Goal: Task Accomplishment & Management: Use online tool/utility

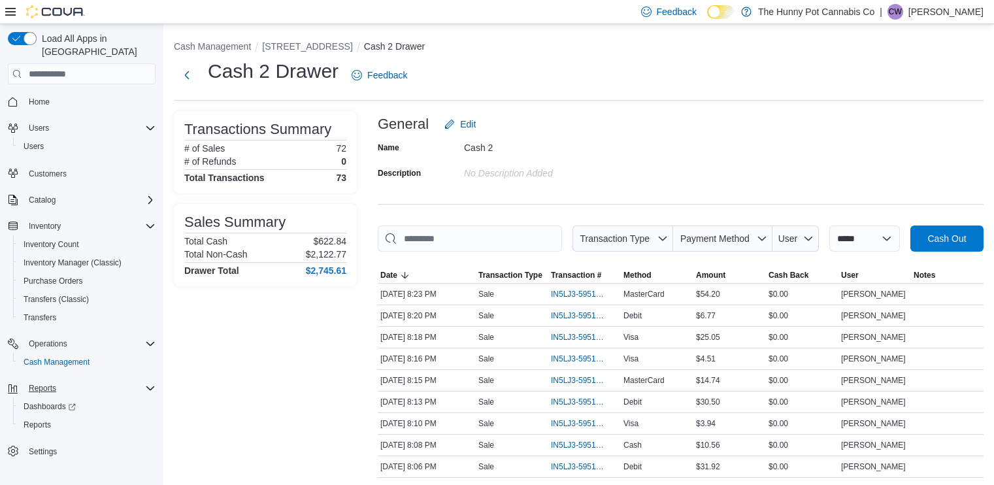
scroll to position [161, 0]
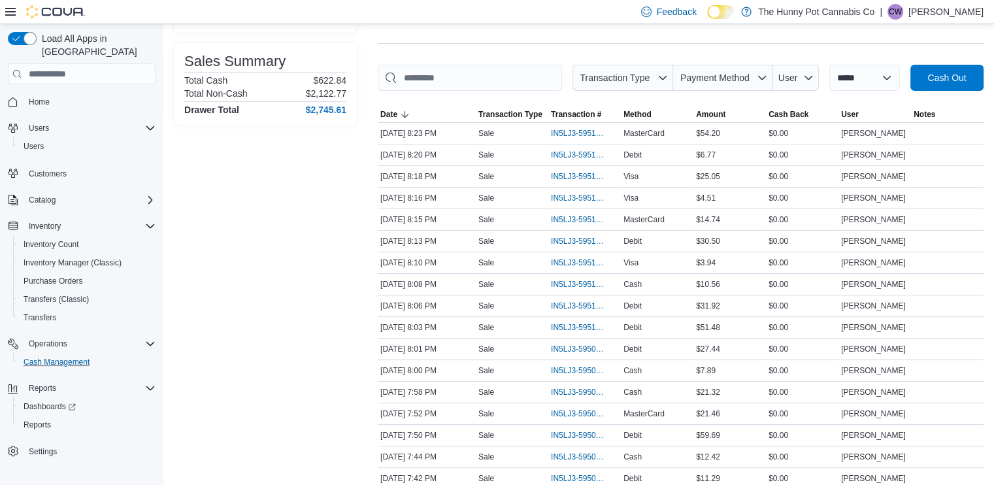
click at [63, 357] on button "Cash Management" at bounding box center [87, 362] width 148 height 18
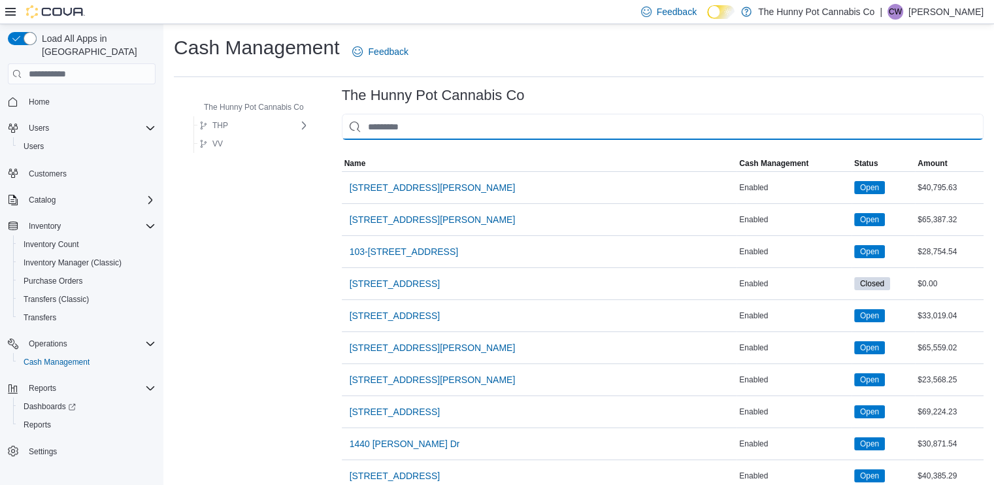
click at [571, 130] on input "This is a search bar. As you type, the results lower in the page will automatic…" at bounding box center [663, 127] width 642 height 26
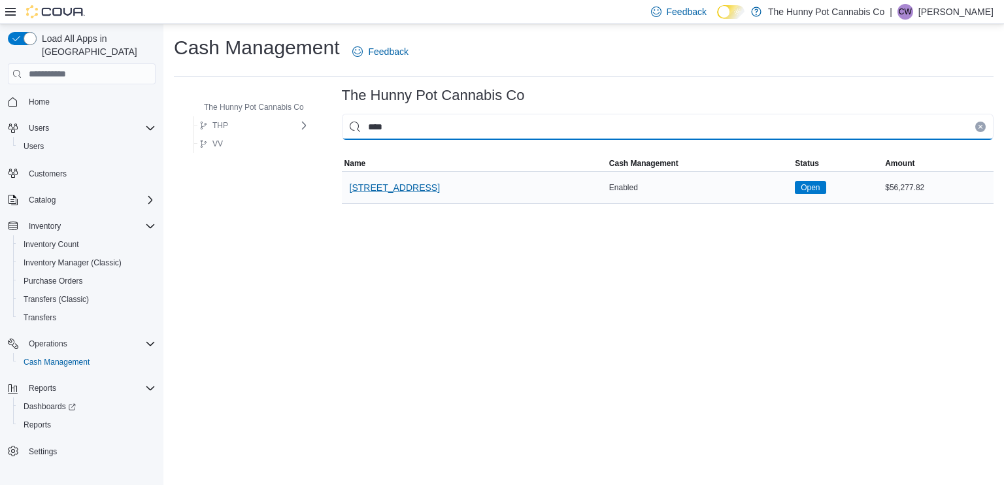
type input "****"
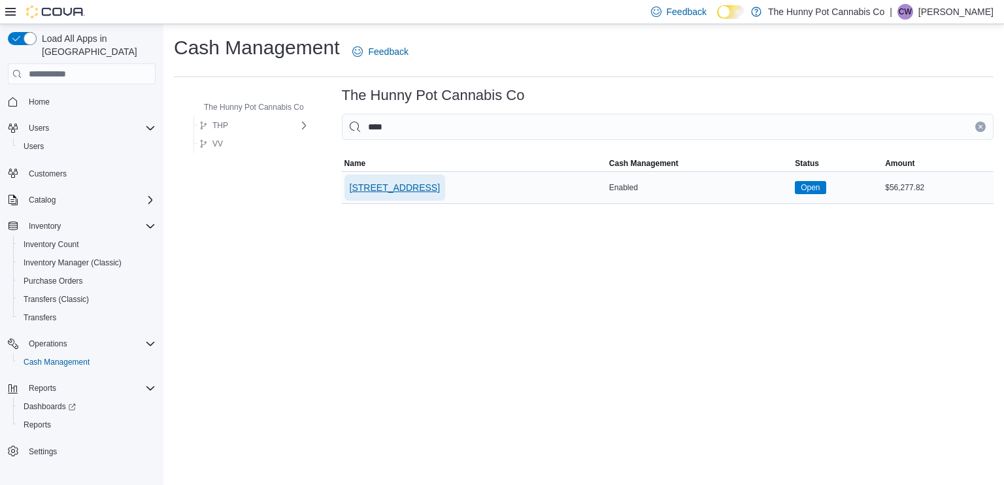
click at [408, 188] on span "[STREET_ADDRESS]" at bounding box center [395, 187] width 90 height 13
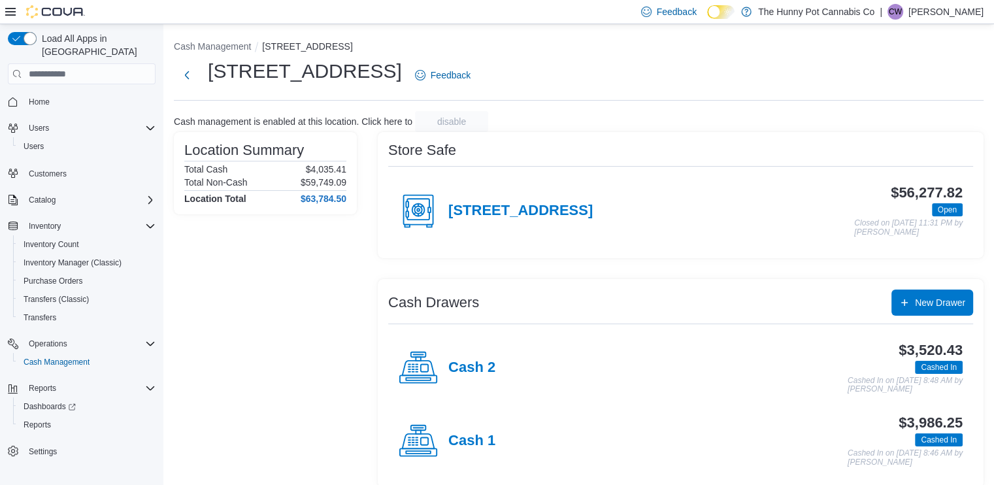
scroll to position [12, 0]
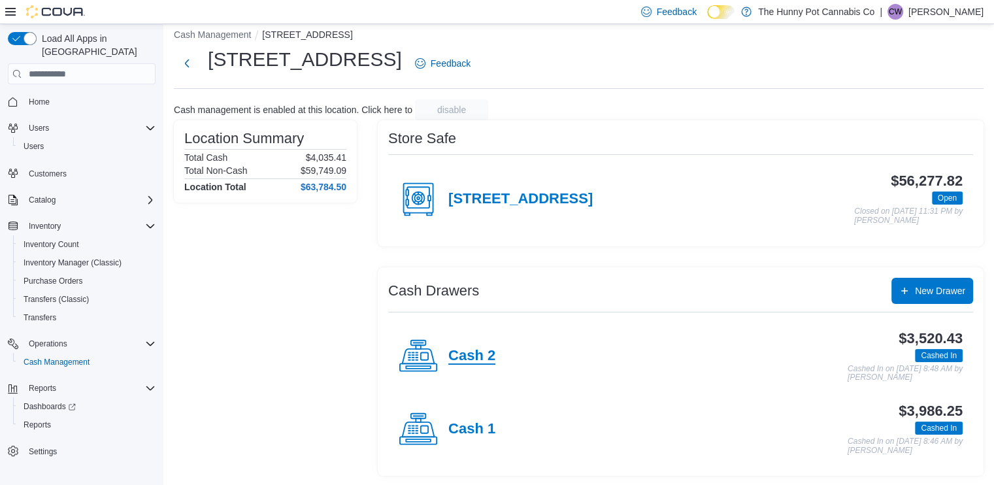
click at [484, 354] on h4 "Cash 2" at bounding box center [471, 356] width 47 height 17
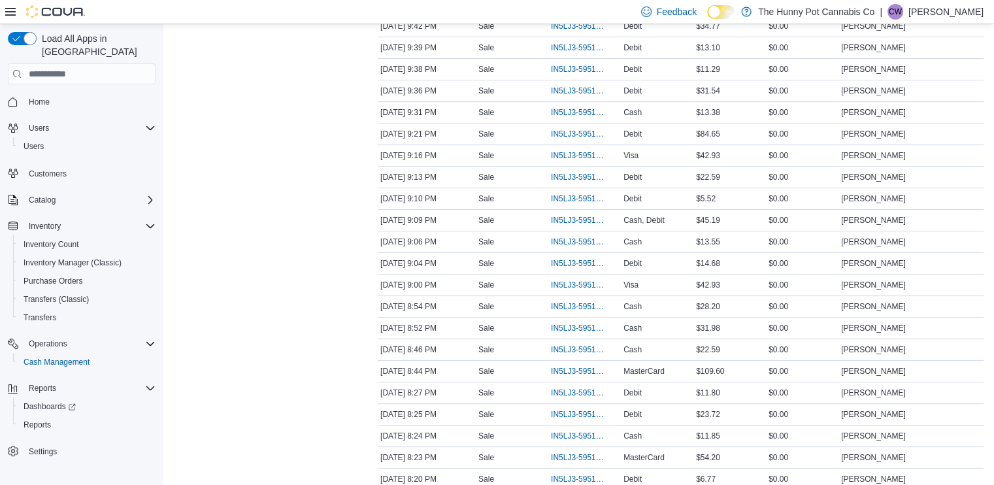
scroll to position [439, 0]
click at [577, 261] on span "IN5LJ3-5951562" at bounding box center [578, 265] width 54 height 10
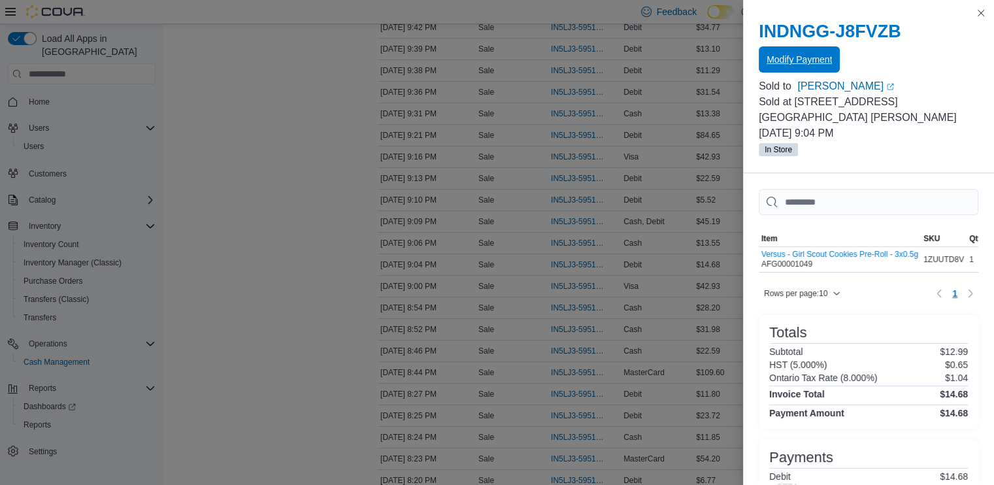
click at [792, 57] on span "Modify Payment" at bounding box center [799, 59] width 65 height 13
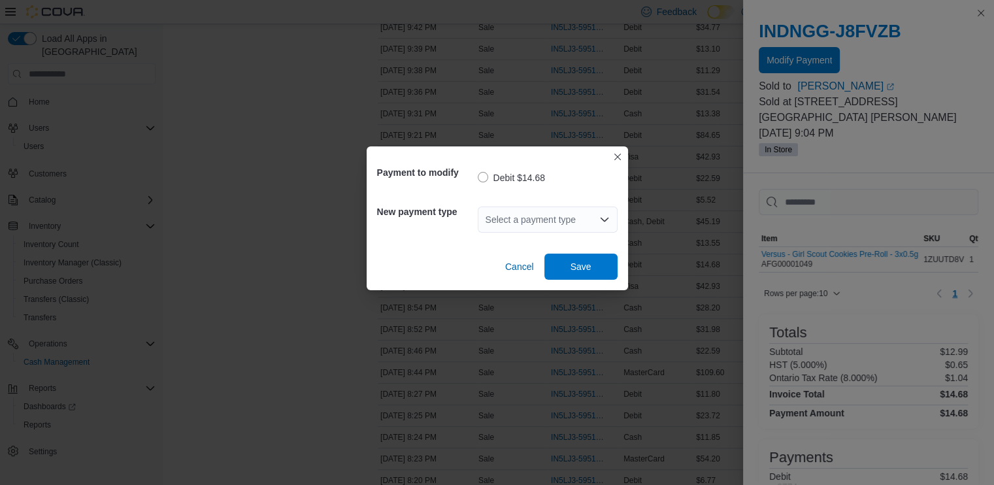
click at [560, 224] on div "Select a payment type" at bounding box center [548, 220] width 140 height 26
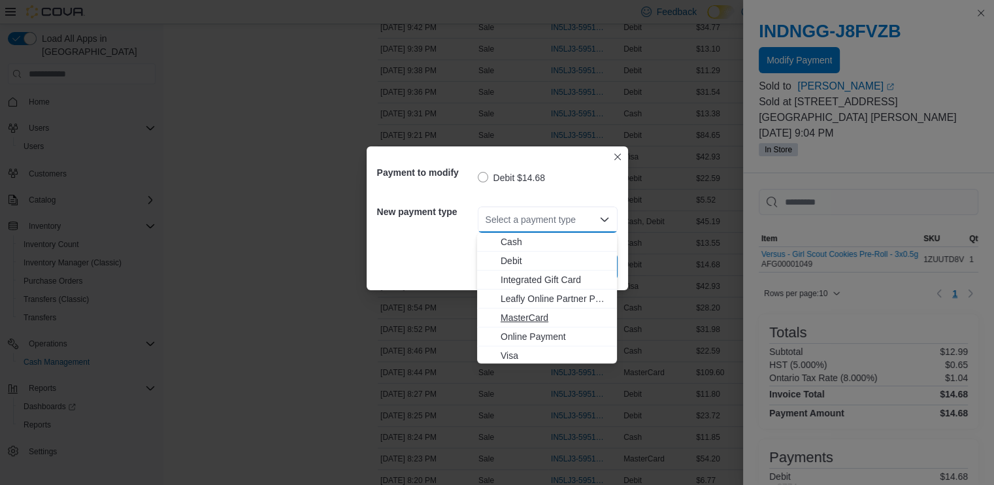
click at [537, 320] on span "MasterCard" at bounding box center [555, 317] width 109 height 13
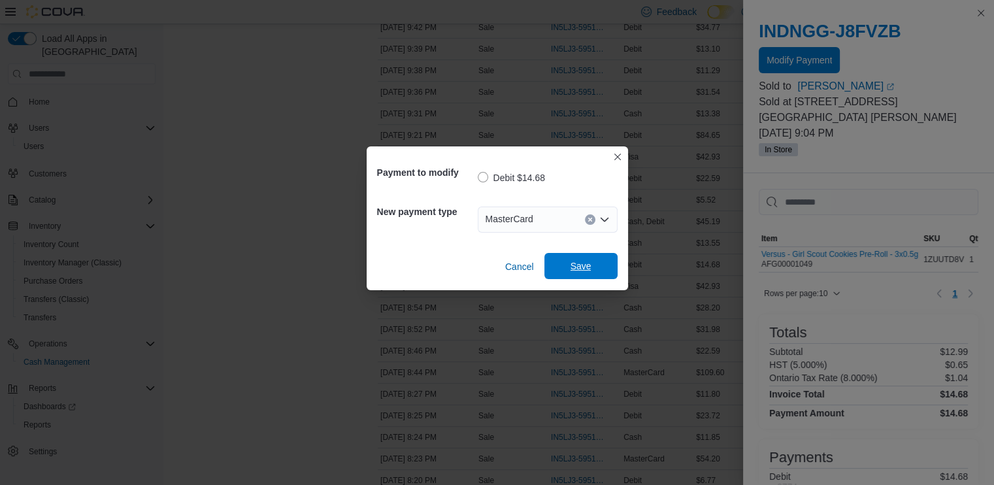
click at [596, 270] on span "Save" at bounding box center [581, 266] width 58 height 26
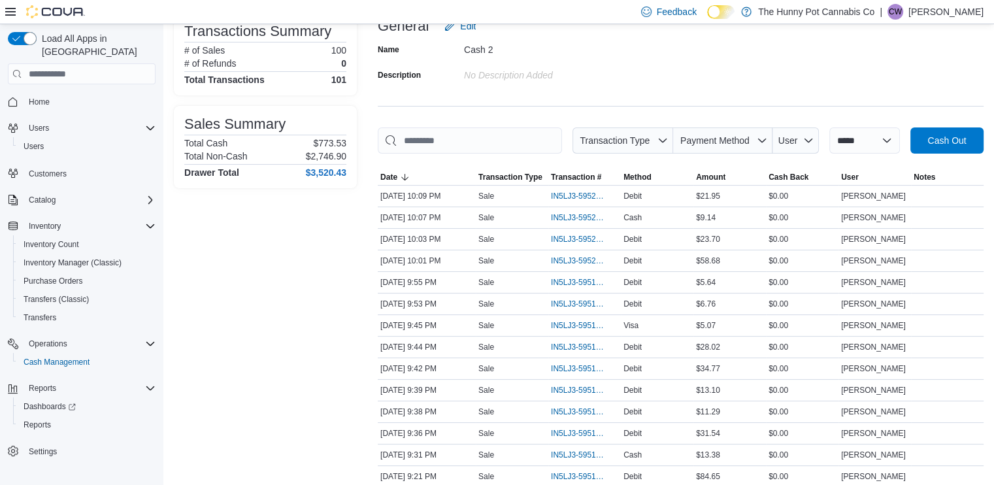
scroll to position [99, 0]
click at [581, 296] on span "IN5LJ3-5951965" at bounding box center [584, 304] width 67 height 16
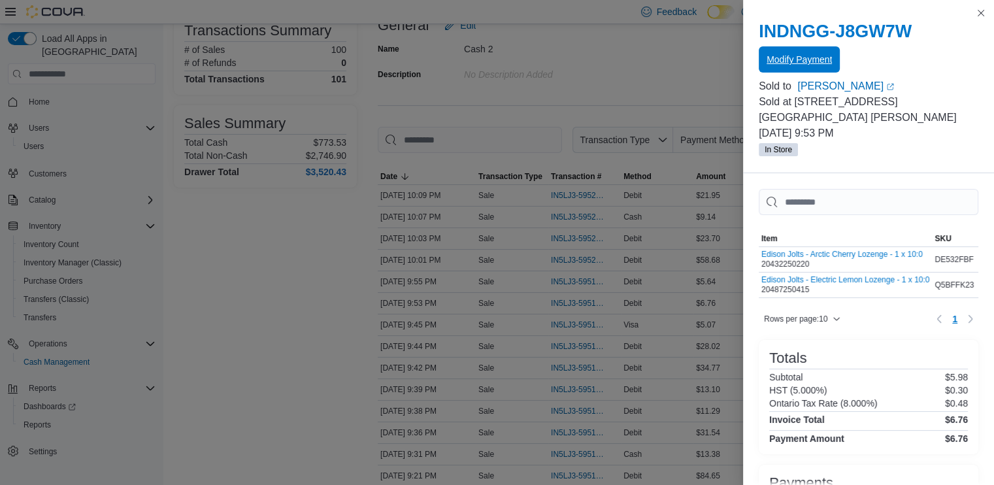
click at [787, 56] on span "Modify Payment" at bounding box center [799, 59] width 65 height 13
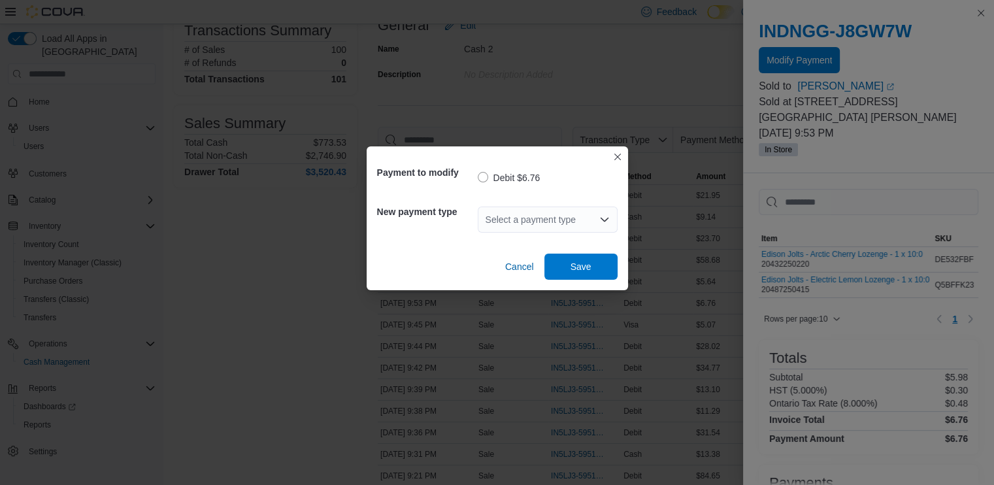
click at [549, 216] on div "Select a payment type" at bounding box center [548, 220] width 140 height 26
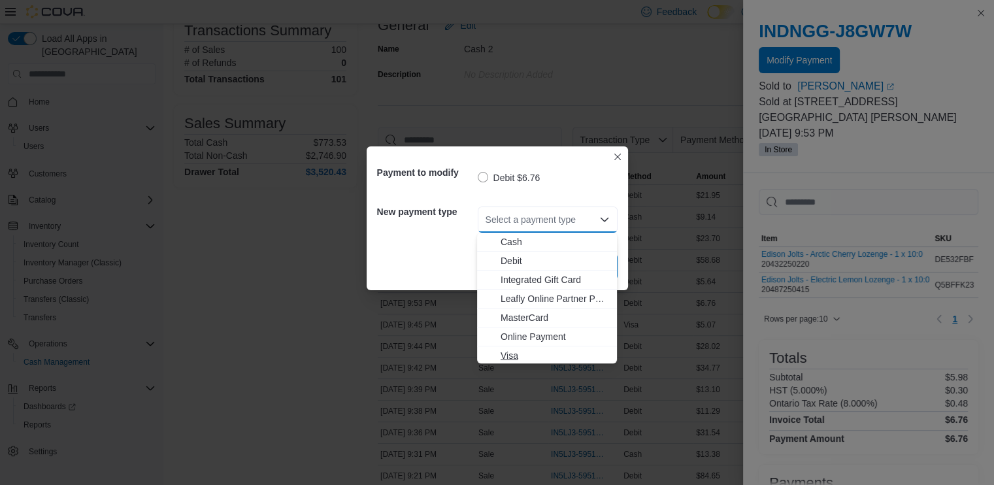
click at [515, 350] on span "Visa" at bounding box center [555, 355] width 109 height 13
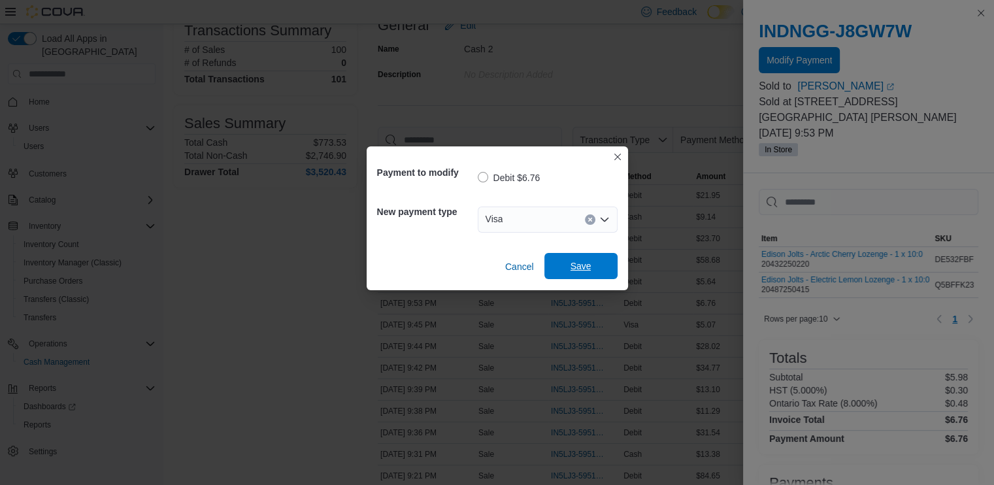
click at [595, 266] on span "Save" at bounding box center [581, 266] width 58 height 26
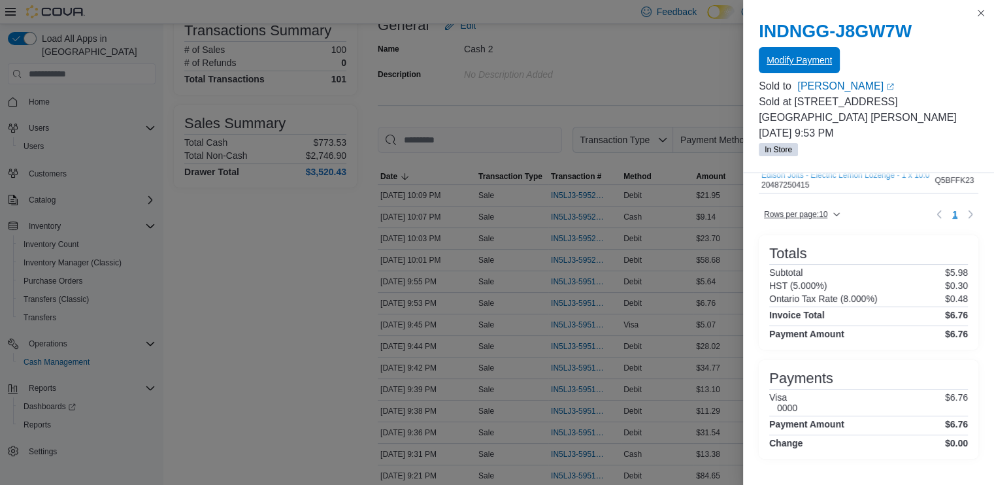
scroll to position [0, 0]
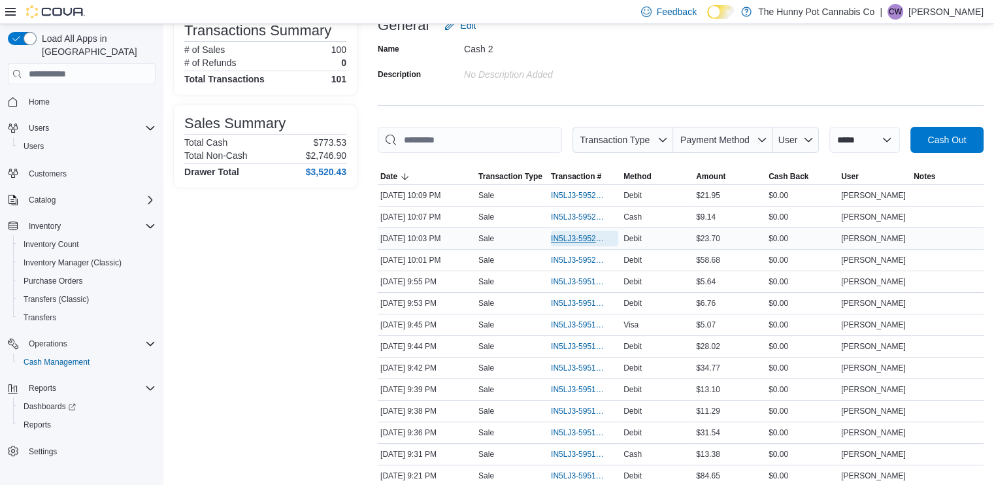
click at [594, 235] on span "IN5LJ3-5952032" at bounding box center [578, 238] width 54 height 10
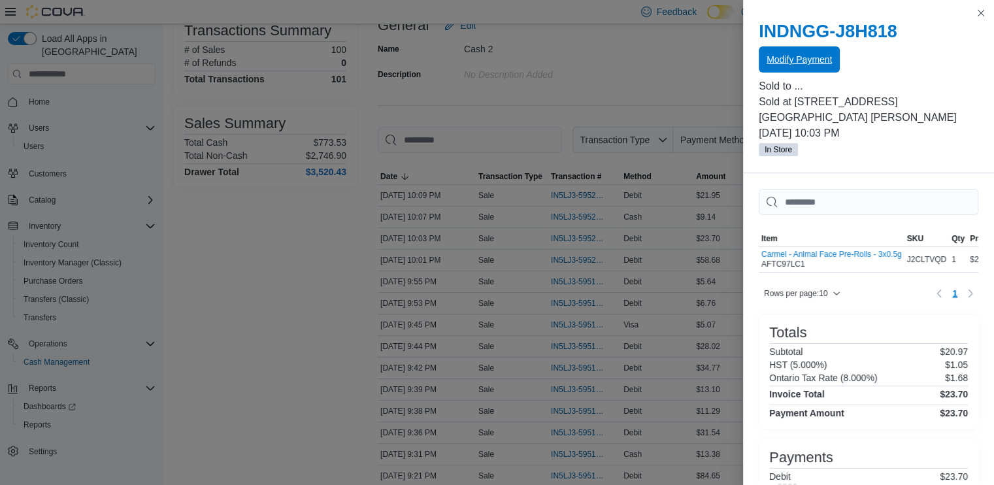
click at [832, 59] on button "Modify Payment" at bounding box center [799, 59] width 81 height 26
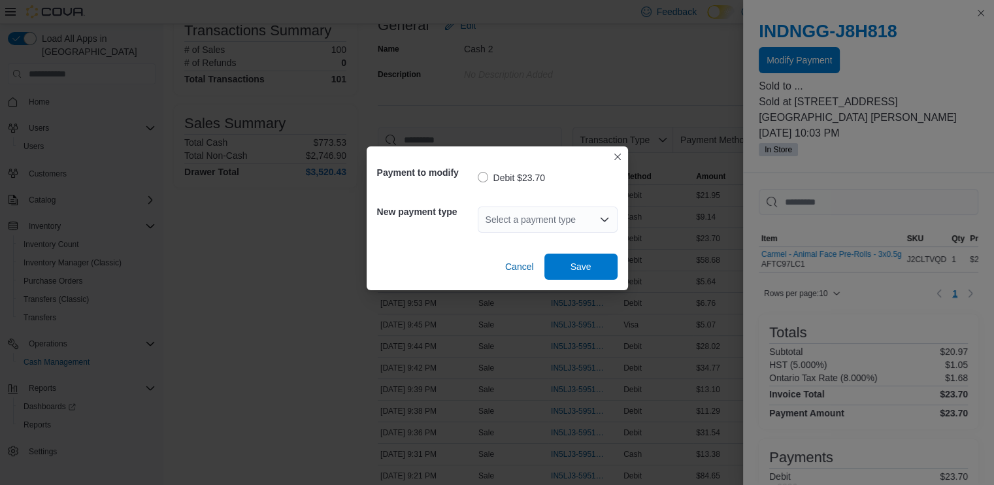
click at [522, 218] on div "Select a payment type" at bounding box center [548, 220] width 140 height 26
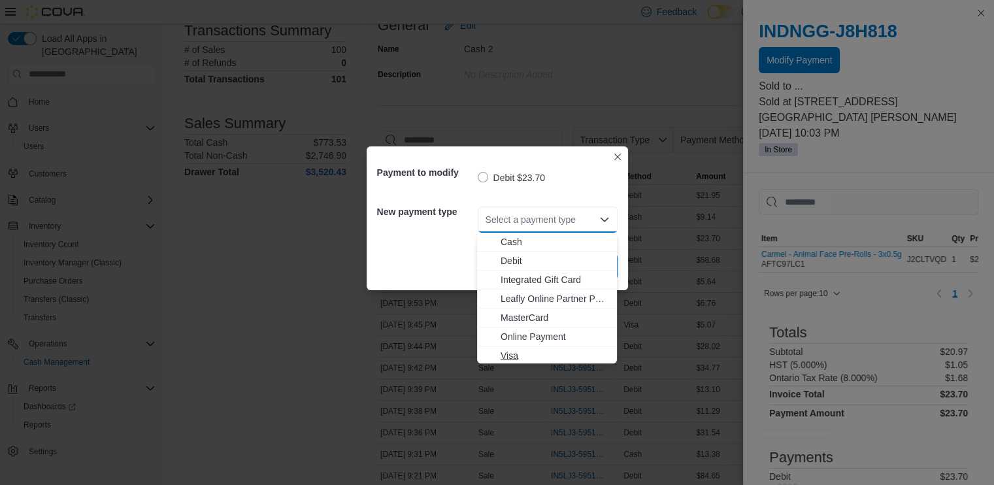
click at [509, 358] on span "Visa" at bounding box center [555, 355] width 109 height 13
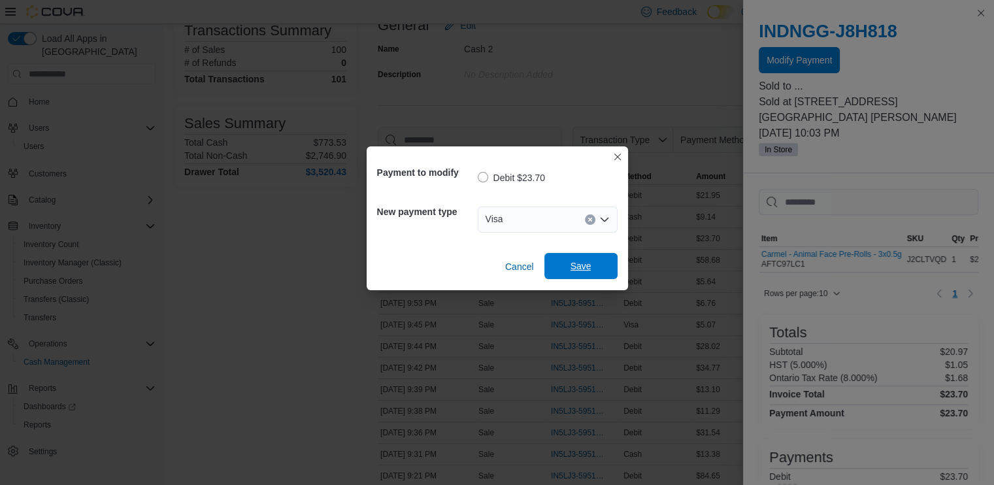
click at [597, 255] on span "Save" at bounding box center [581, 266] width 58 height 26
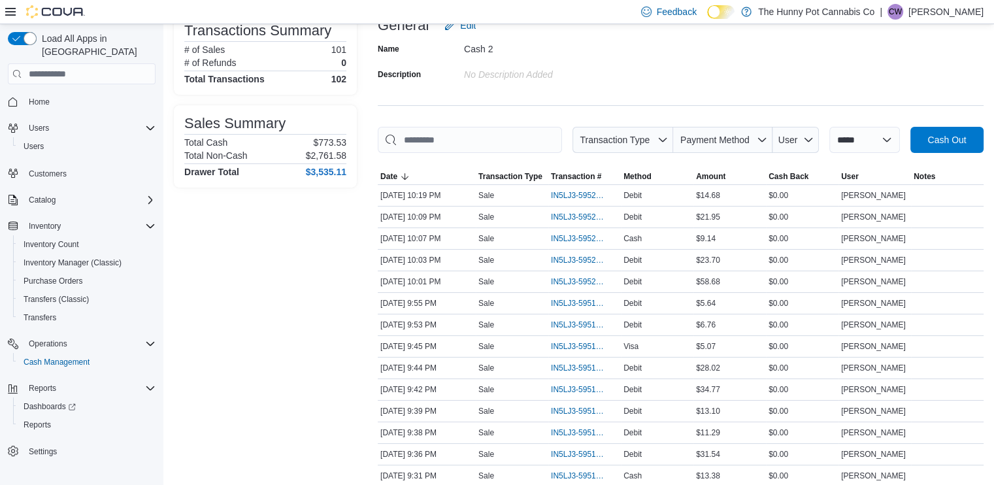
scroll to position [222, 0]
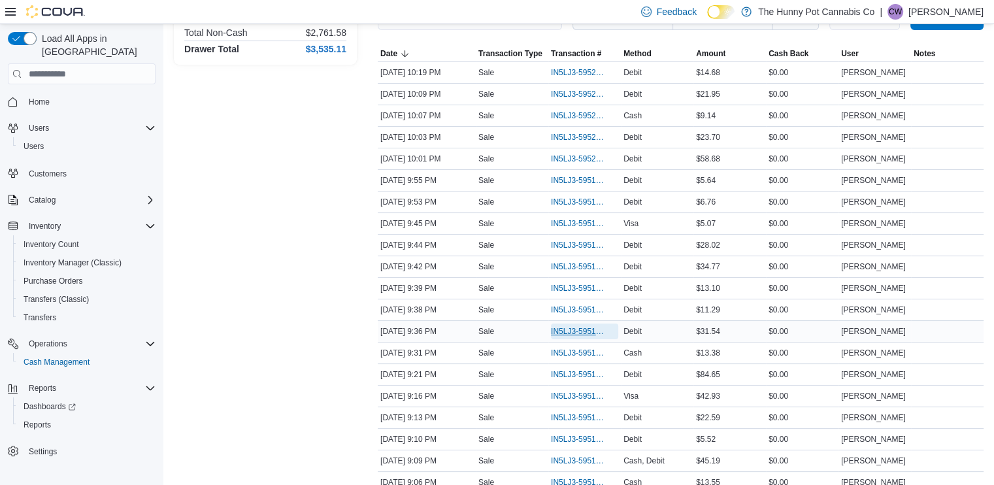
click at [568, 326] on span "IN5LJ3-5951838" at bounding box center [578, 331] width 54 height 10
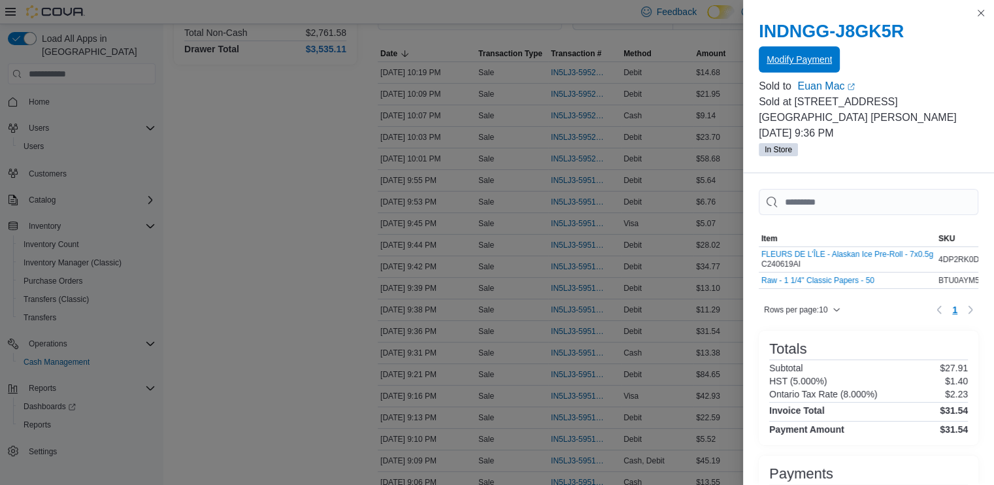
click at [800, 65] on span "Modify Payment" at bounding box center [799, 59] width 65 height 13
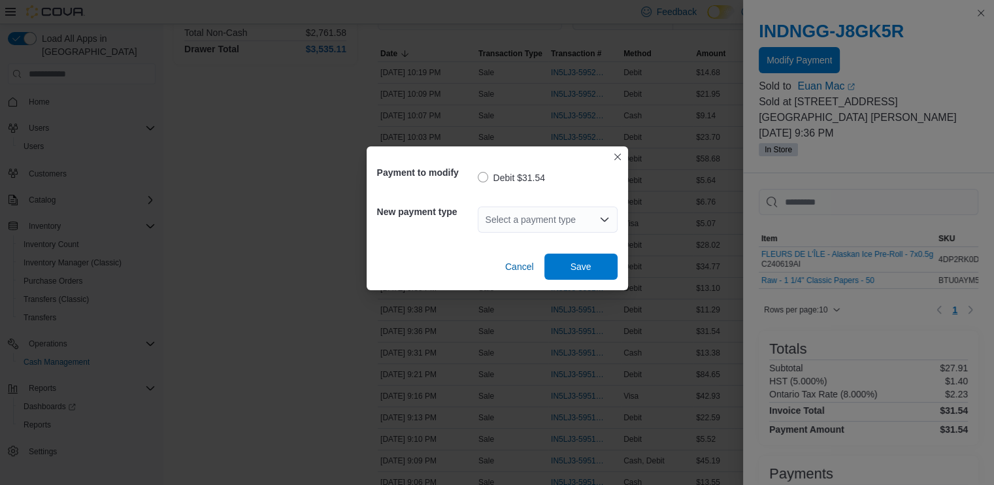
click at [513, 217] on div "Select a payment type" at bounding box center [548, 220] width 140 height 26
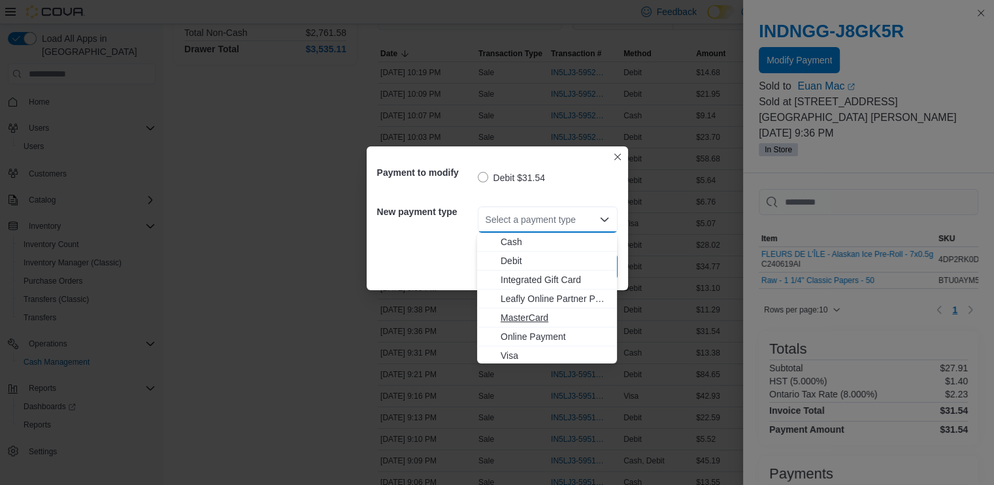
click at [529, 321] on span "MasterCard" at bounding box center [555, 317] width 109 height 13
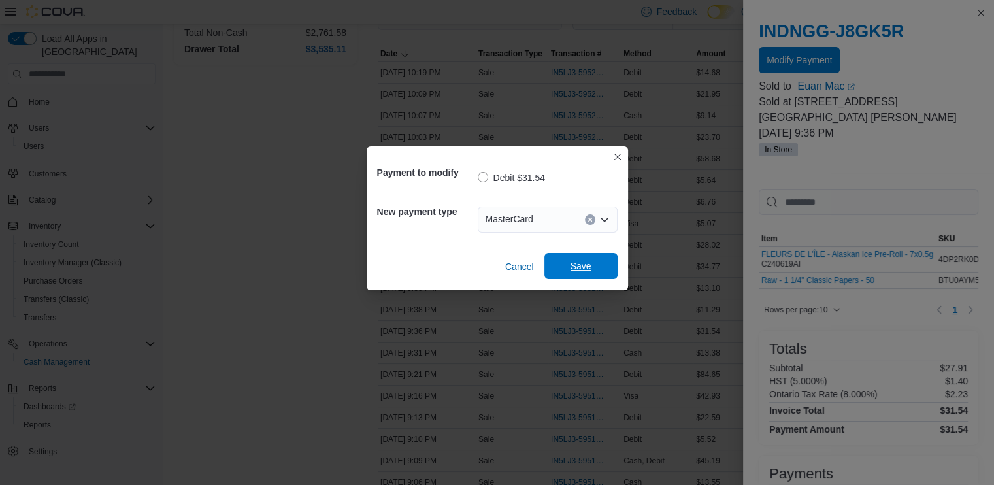
click at [586, 267] on span "Save" at bounding box center [581, 266] width 21 height 13
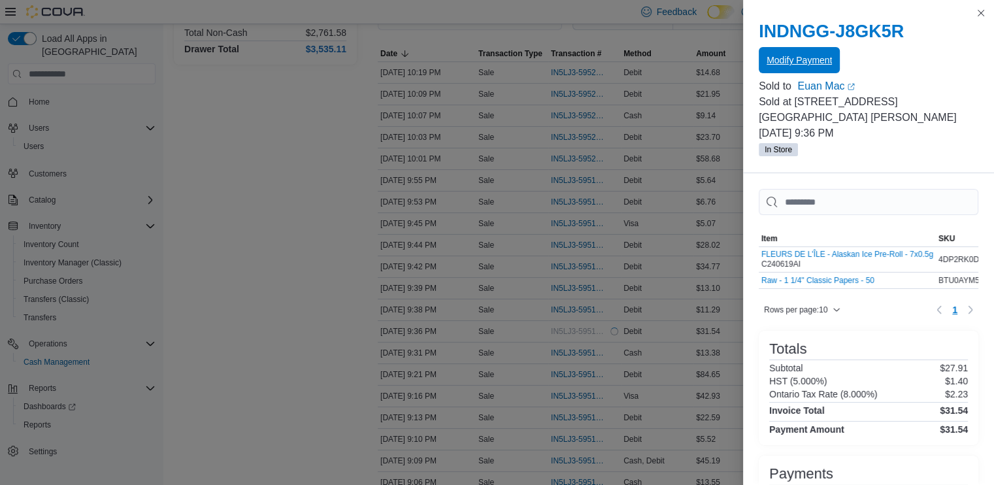
scroll to position [0, 0]
click at [788, 54] on span "Modify Payment" at bounding box center [799, 59] width 65 height 13
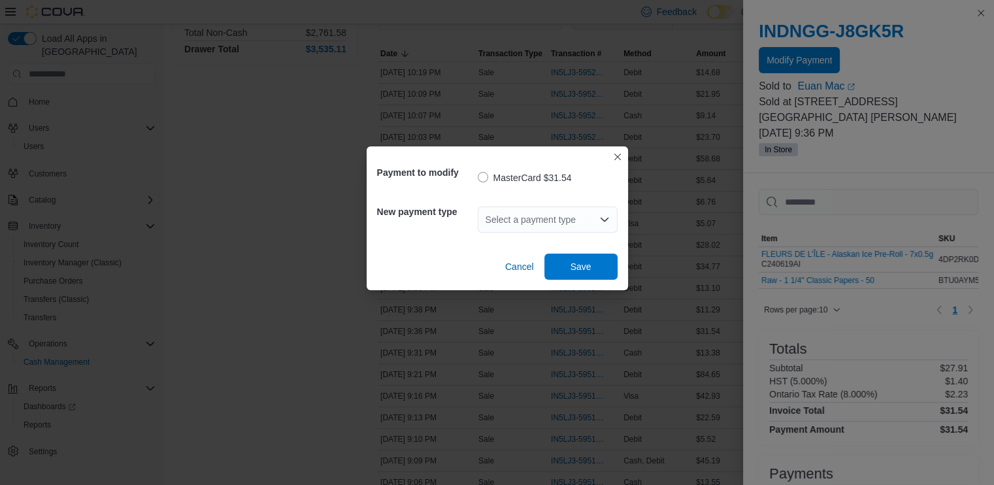
click at [566, 214] on div "Select a payment type" at bounding box center [548, 220] width 140 height 26
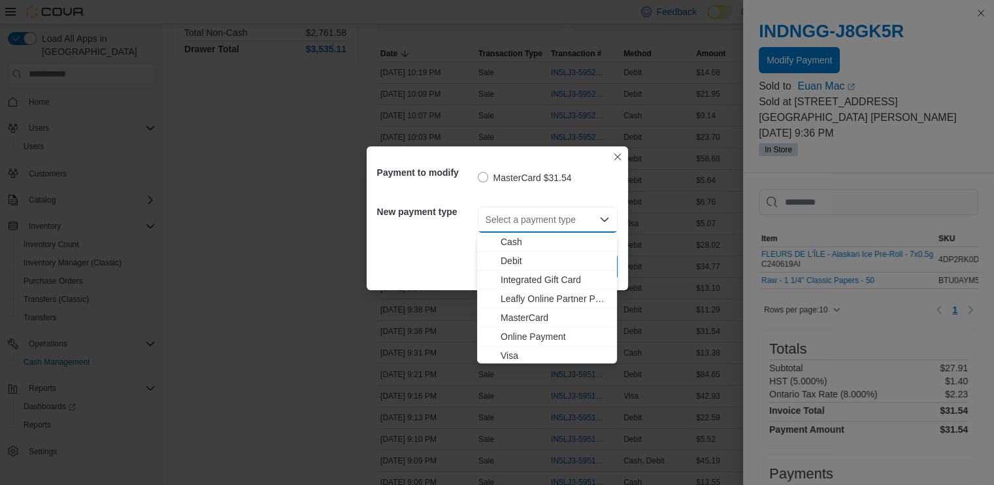
click at [566, 214] on div "Select a payment type" at bounding box center [548, 220] width 140 height 26
click at [448, 229] on div "New payment type Select a payment type Combo box. Selected. Combo box input. Se…" at bounding box center [497, 219] width 241 height 47
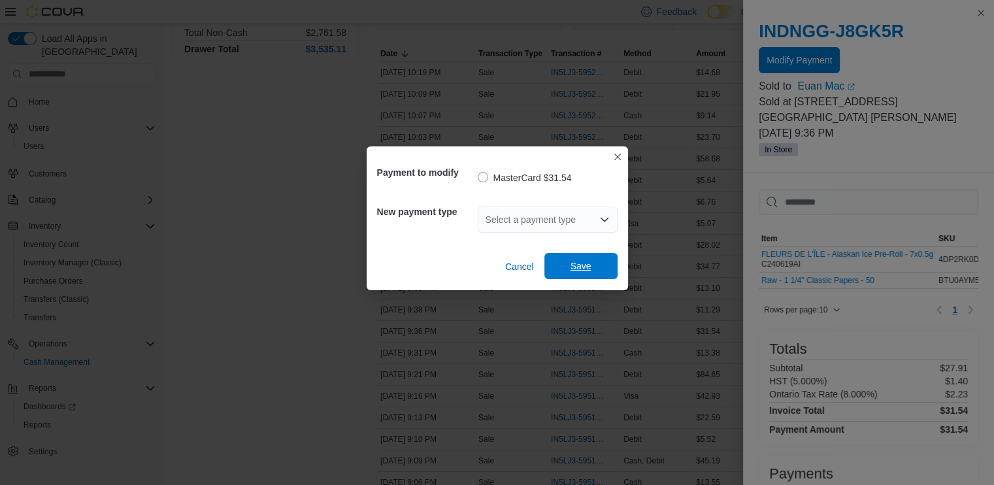
click at [590, 254] on span "Save" at bounding box center [581, 266] width 58 height 26
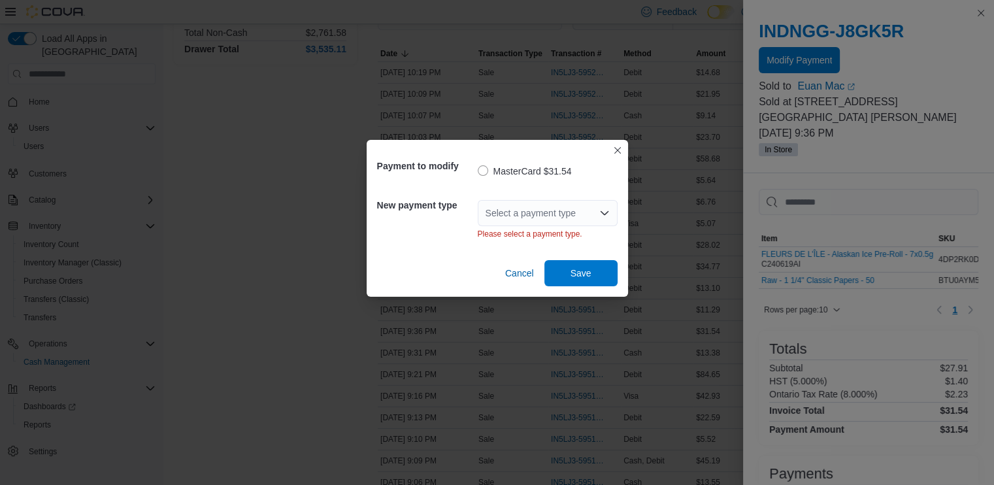
click at [550, 211] on div "Select a payment type" at bounding box center [548, 213] width 140 height 26
click at [430, 284] on div "Cancel Save" at bounding box center [497, 268] width 241 height 37
click at [520, 278] on span "Cancel" at bounding box center [519, 273] width 29 height 13
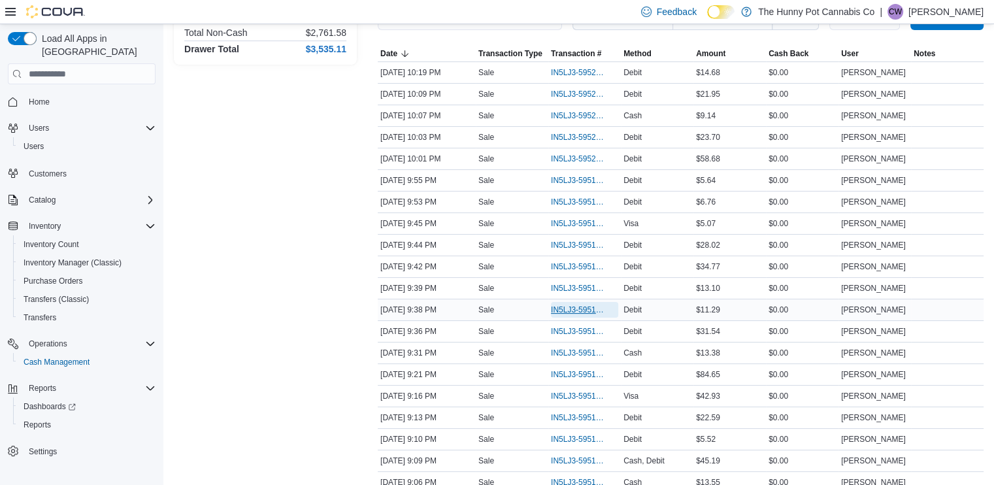
click at [575, 308] on span "IN5LJ3-5951857" at bounding box center [578, 310] width 54 height 10
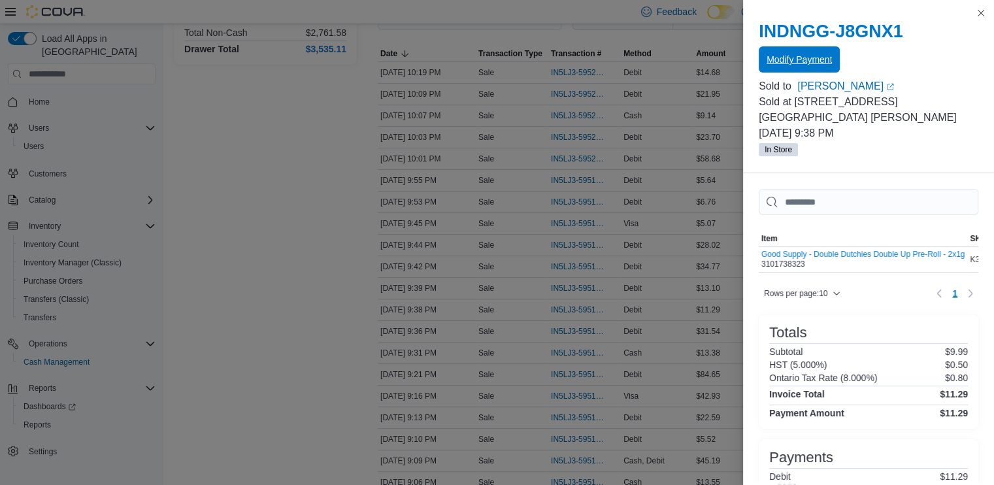
click at [792, 52] on span "Modify Payment" at bounding box center [799, 59] width 65 height 26
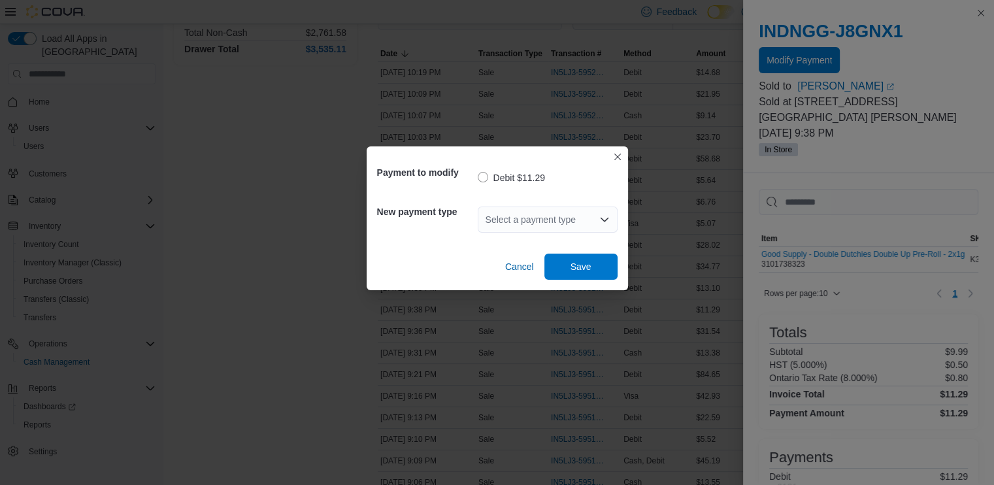
click at [533, 219] on div "Select a payment type" at bounding box center [548, 220] width 140 height 26
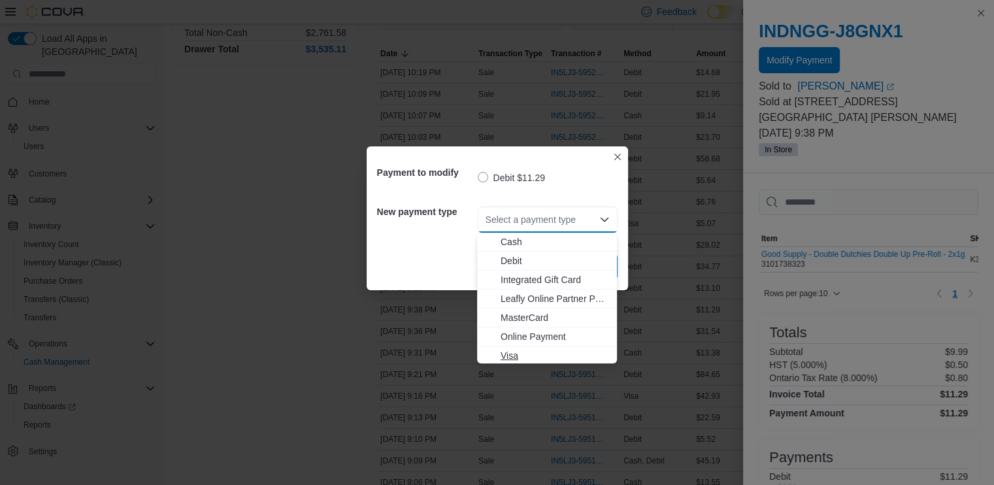
click at [518, 354] on span "Visa" at bounding box center [555, 355] width 109 height 13
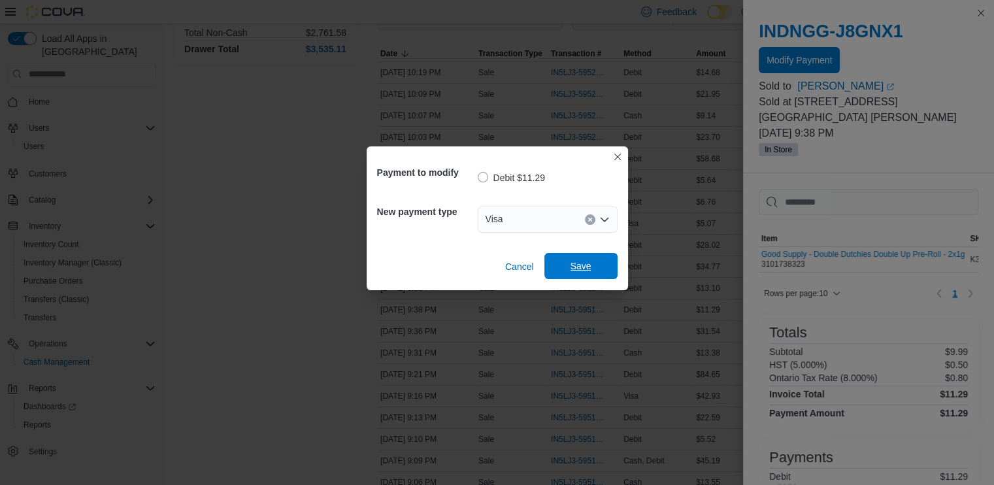
click at [575, 269] on span "Save" at bounding box center [581, 266] width 21 height 13
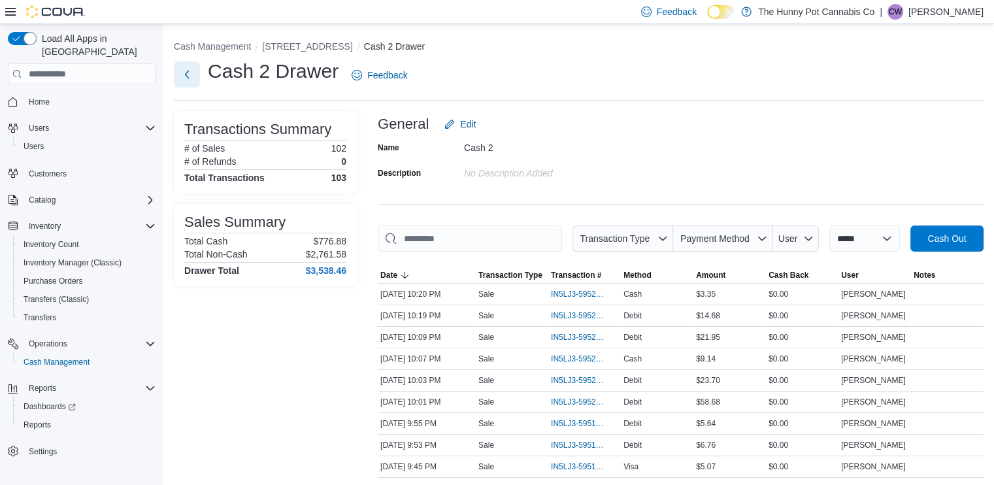
click at [191, 73] on button "Next" at bounding box center [187, 74] width 26 height 26
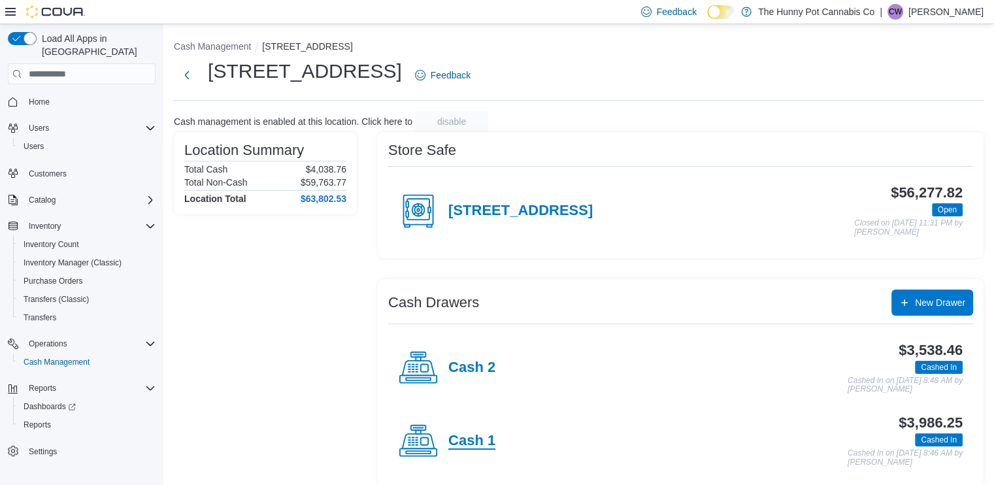
click at [476, 443] on h4 "Cash 1" at bounding box center [471, 441] width 47 height 17
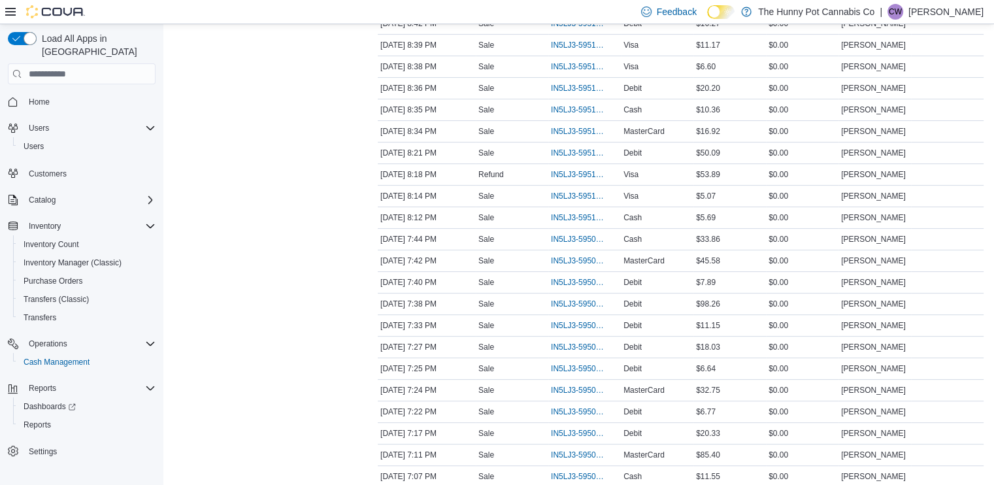
scroll to position [389, 0]
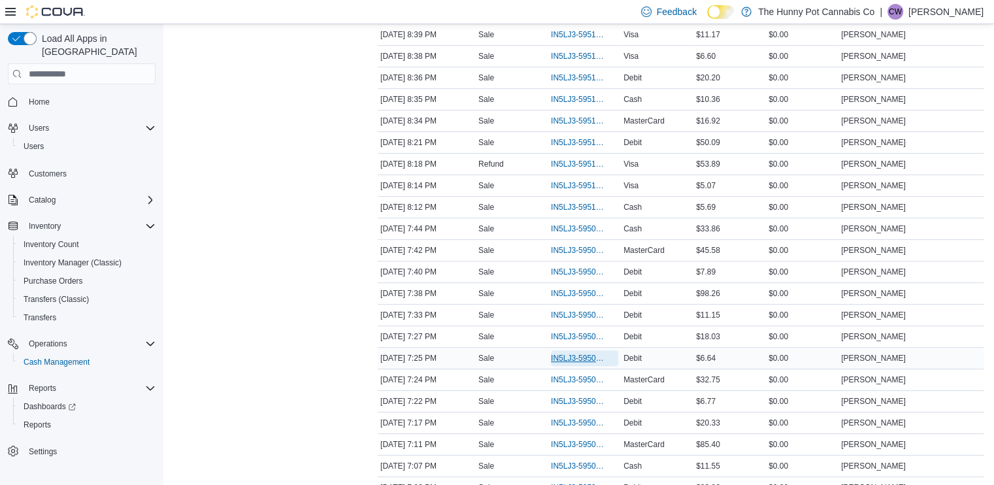
click at [570, 357] on span "IN5LJ3-5950631" at bounding box center [578, 358] width 54 height 10
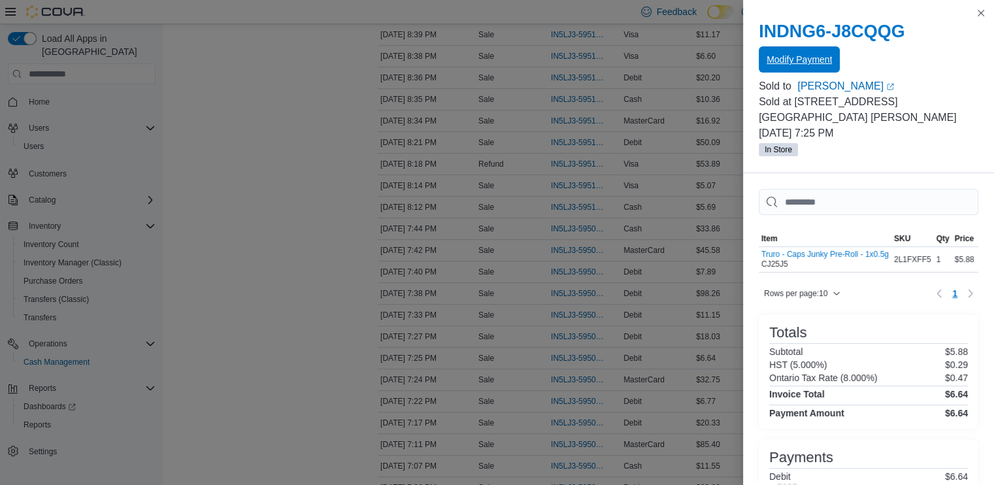
click at [816, 71] on span "Modify Payment" at bounding box center [799, 59] width 65 height 26
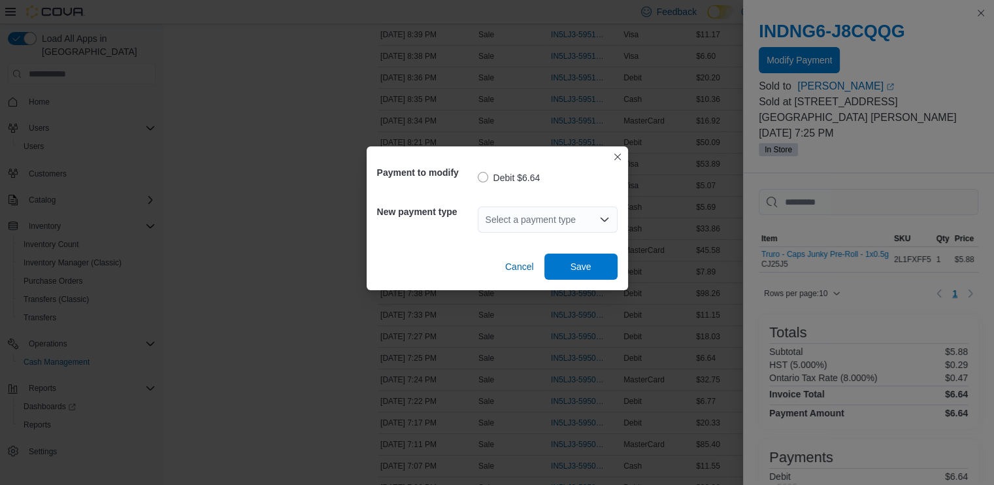
click at [798, 59] on div "Payment to modify Debit $6.64 New payment type Select a payment type Cancel Save" at bounding box center [497, 242] width 994 height 485
click at [537, 211] on div "Select a payment type" at bounding box center [548, 220] width 140 height 26
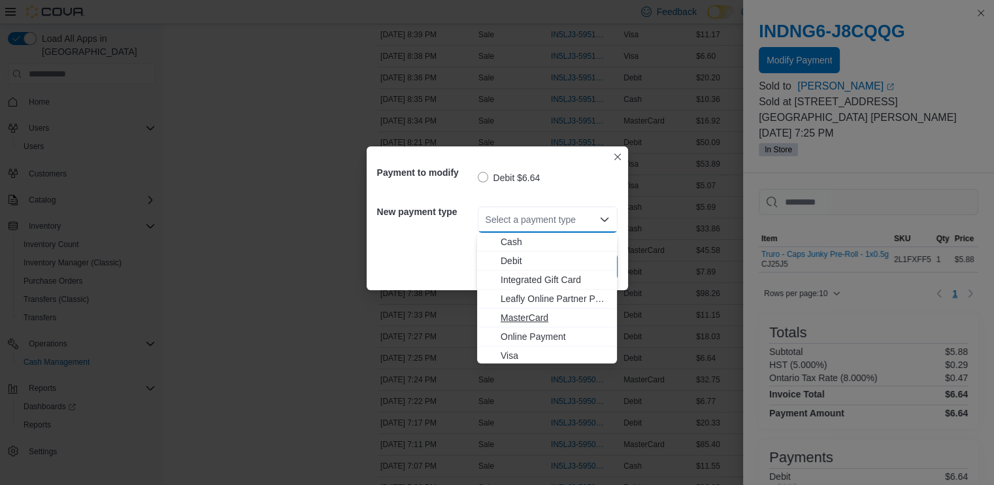
drag, startPoint x: 528, startPoint y: 305, endPoint x: 530, endPoint y: 321, distance: 15.8
click at [530, 321] on div "Cash Debit Integrated Gift Card Leafly Online Partner Payment MasterCard Online…" at bounding box center [547, 299] width 140 height 133
click at [530, 321] on span "MasterCard" at bounding box center [555, 317] width 109 height 13
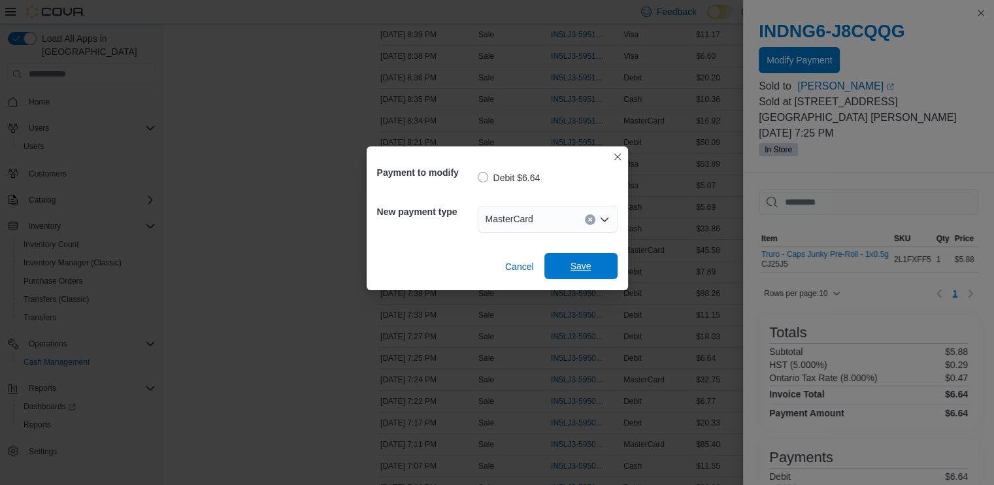
click at [569, 270] on span "Save" at bounding box center [581, 266] width 58 height 26
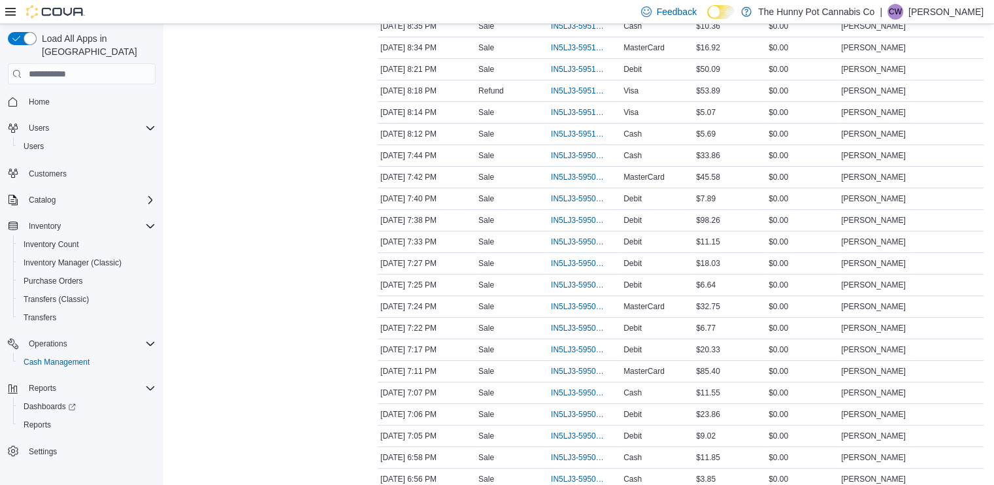
scroll to position [462, 0]
click at [574, 70] on span "IN5LJ3-5951185" at bounding box center [578, 70] width 54 height 10
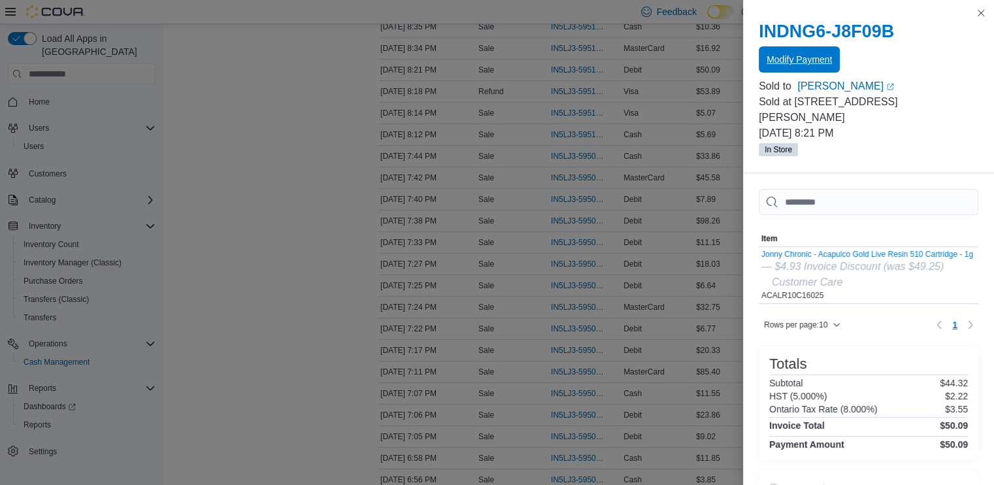
click at [772, 58] on span "Modify Payment" at bounding box center [799, 59] width 65 height 13
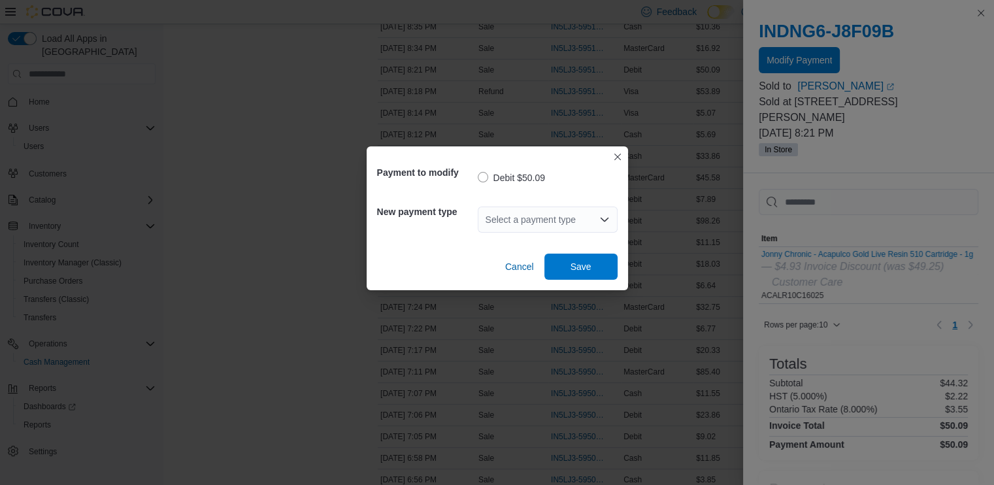
click at [549, 220] on div "Select a payment type" at bounding box center [548, 220] width 140 height 26
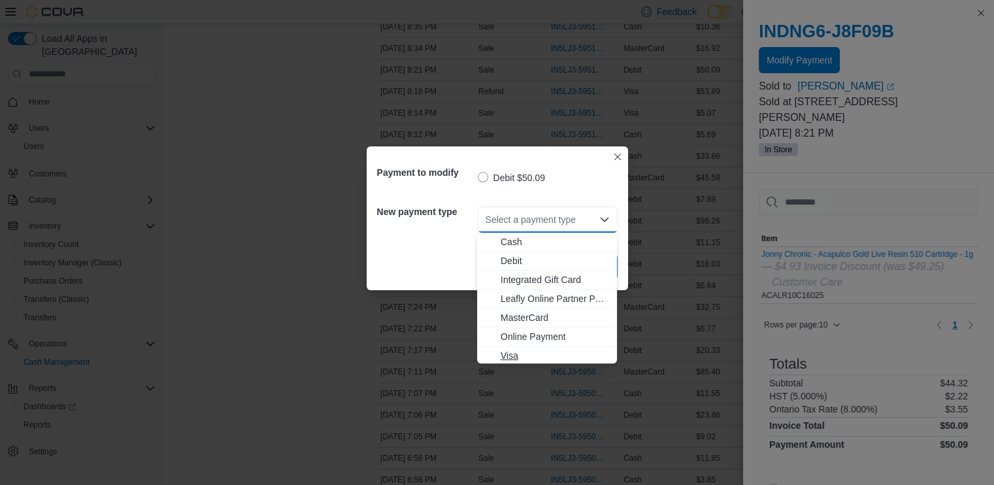
click at [518, 354] on span "Visa" at bounding box center [555, 355] width 109 height 13
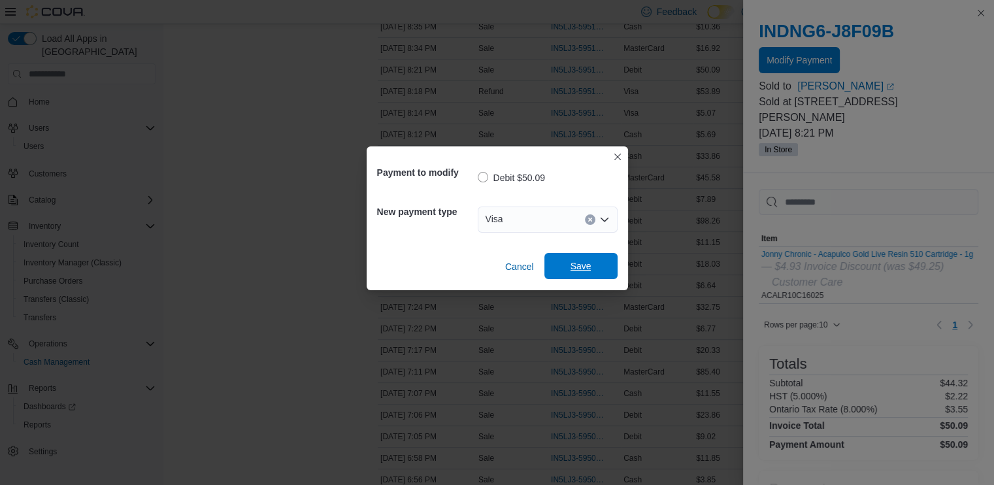
click at [599, 256] on span "Save" at bounding box center [581, 266] width 58 height 26
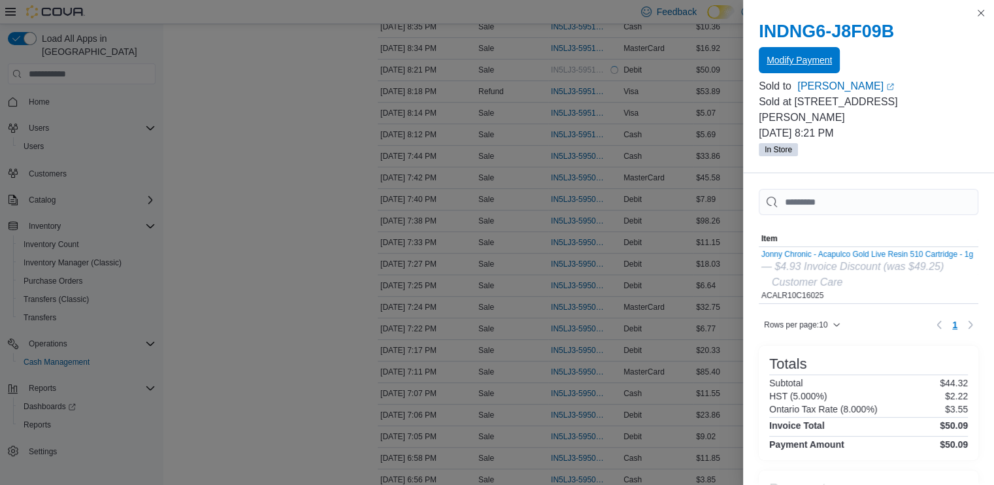
scroll to position [0, 0]
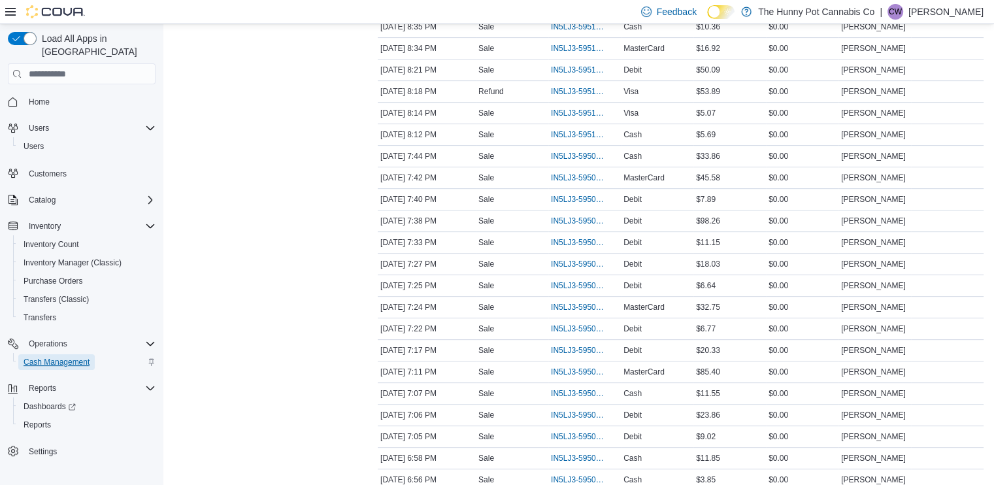
click at [58, 357] on span "Cash Management" at bounding box center [57, 362] width 66 height 10
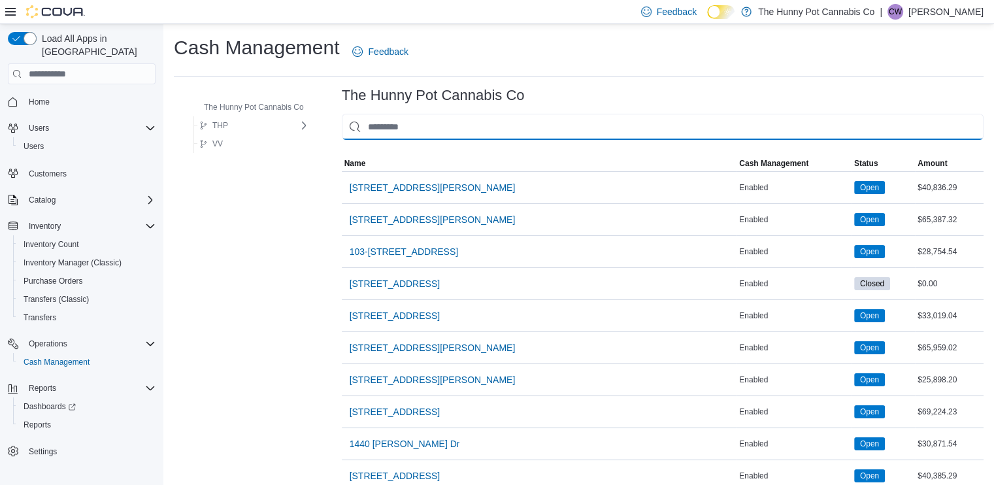
click at [510, 135] on input "This is a search bar. As you type, the results lower in the page will automatic…" at bounding box center [663, 127] width 642 height 26
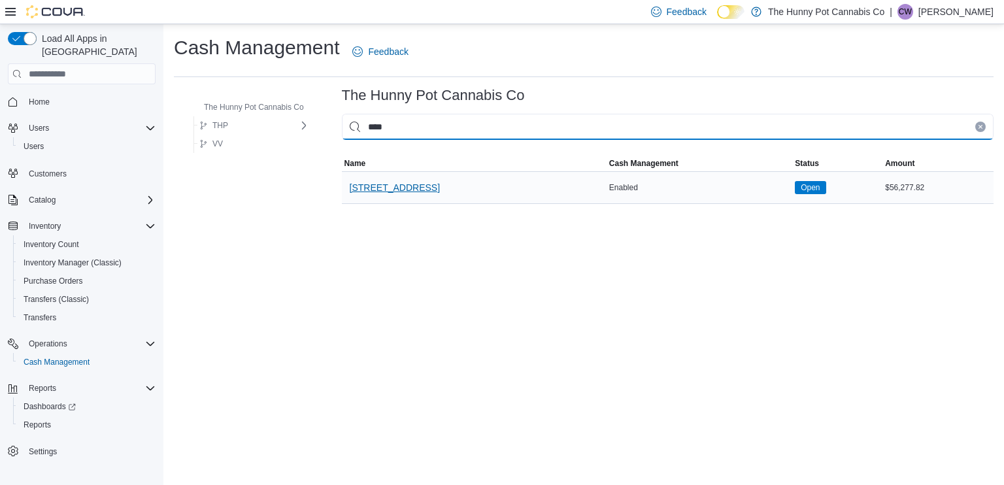
type input "****"
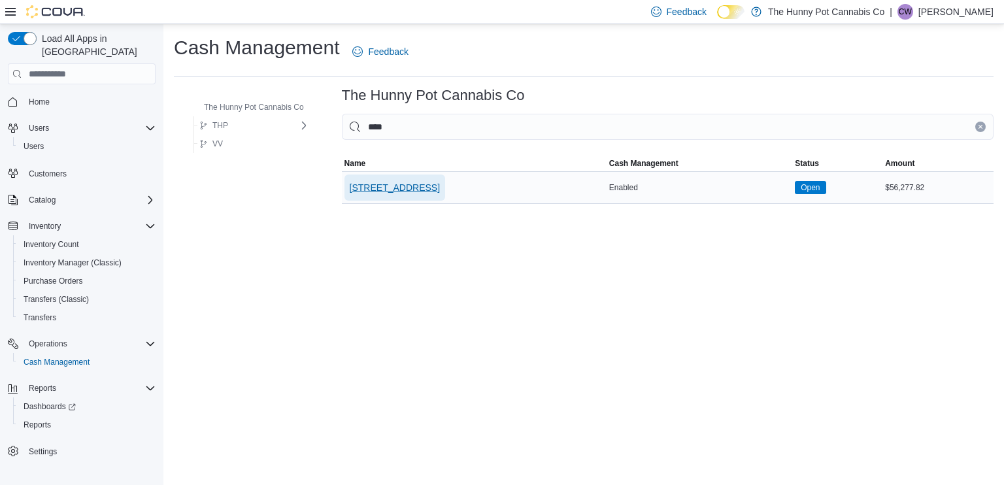
click at [382, 185] on span "[STREET_ADDRESS]" at bounding box center [395, 187] width 90 height 13
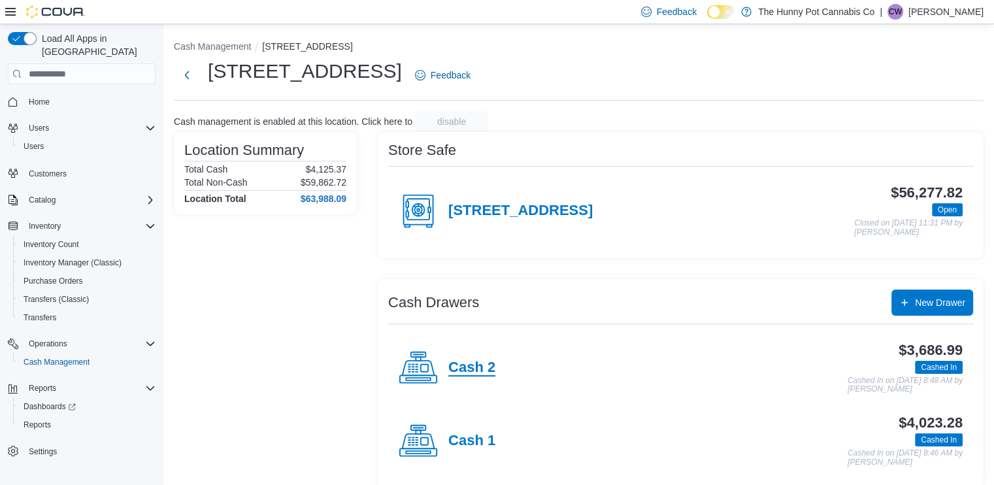
click at [485, 367] on h4 "Cash 2" at bounding box center [471, 368] width 47 height 17
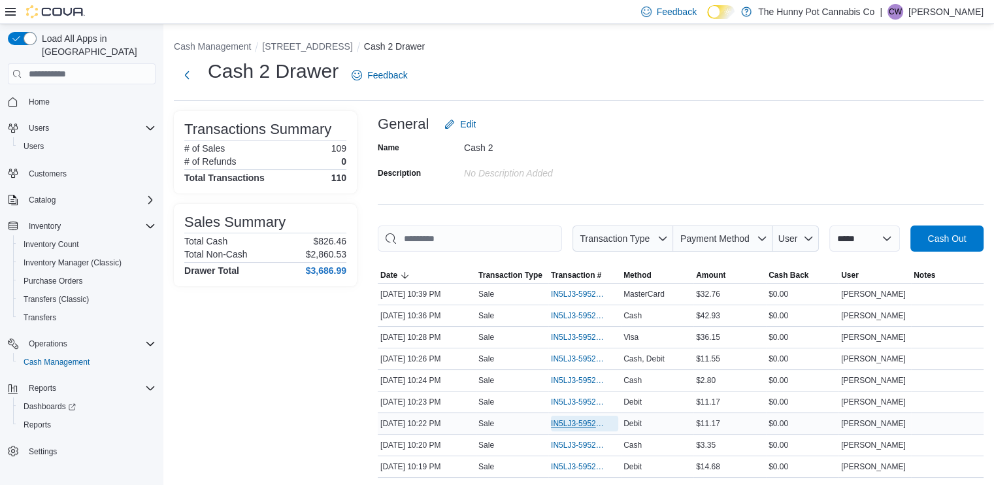
click at [569, 421] on span "IN5LJ3-5952179" at bounding box center [578, 423] width 54 height 10
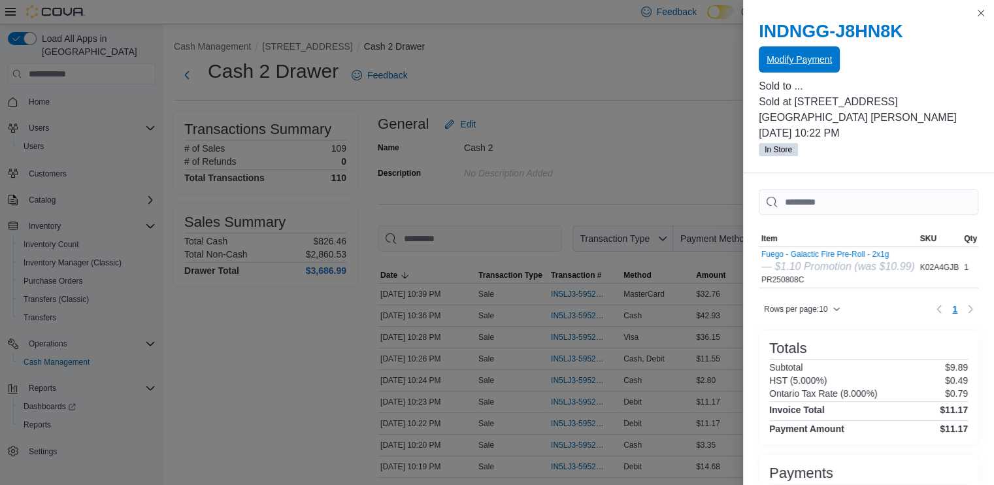
click at [821, 56] on span "Modify Payment" at bounding box center [799, 59] width 65 height 13
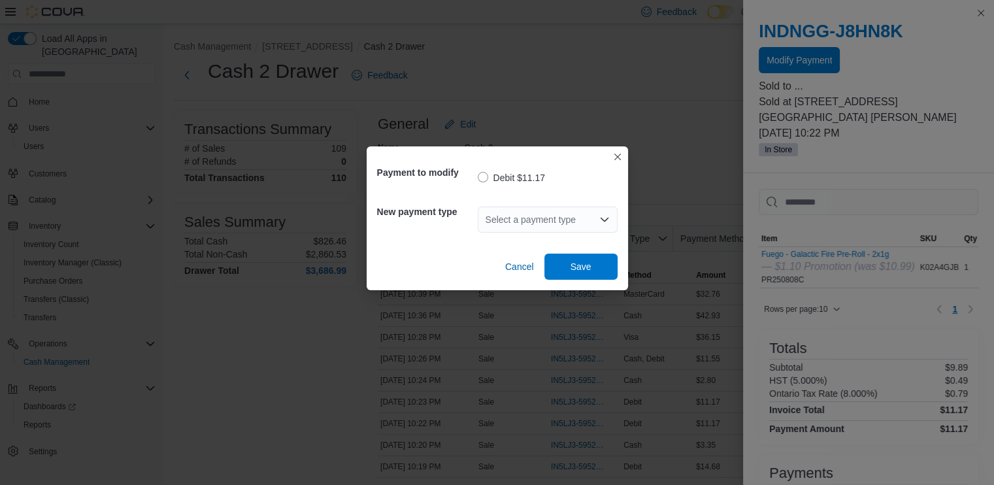
click at [502, 216] on div "Select a payment type" at bounding box center [548, 220] width 140 height 26
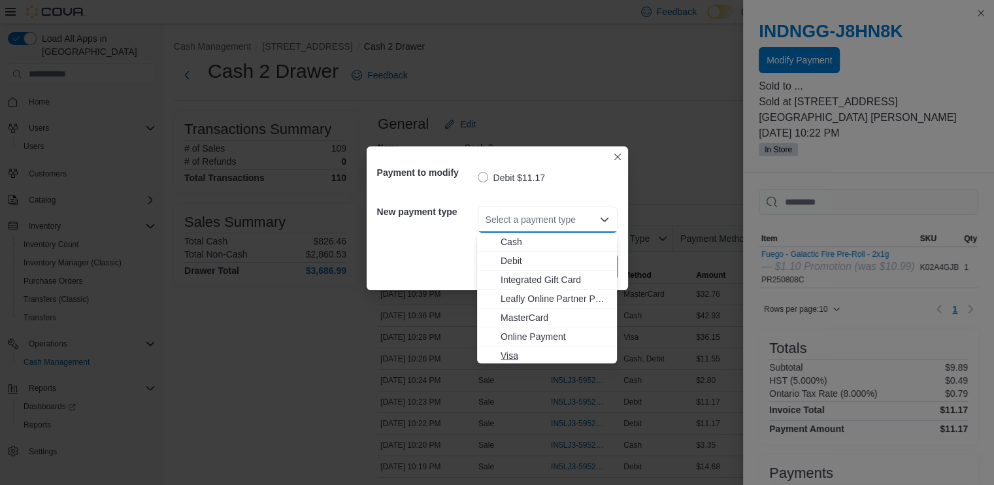
click at [523, 357] on span "Visa" at bounding box center [555, 355] width 109 height 13
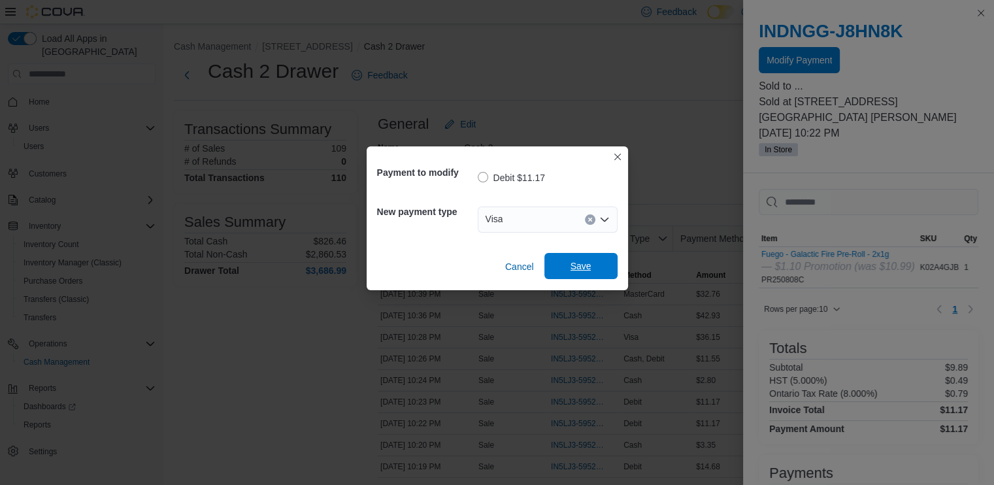
click at [588, 256] on span "Save" at bounding box center [581, 266] width 58 height 26
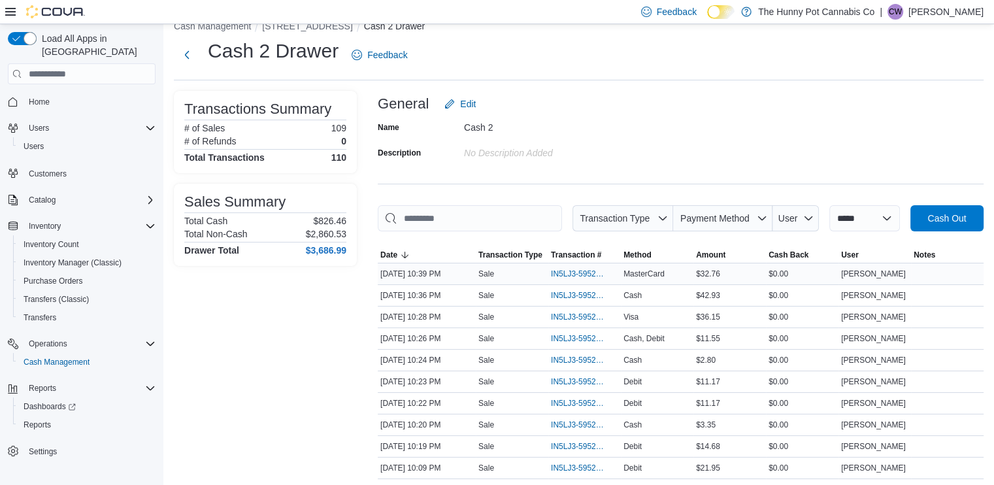
scroll to position [21, 0]
click at [564, 376] on span "IN5LJ3-5952186" at bounding box center [578, 381] width 54 height 10
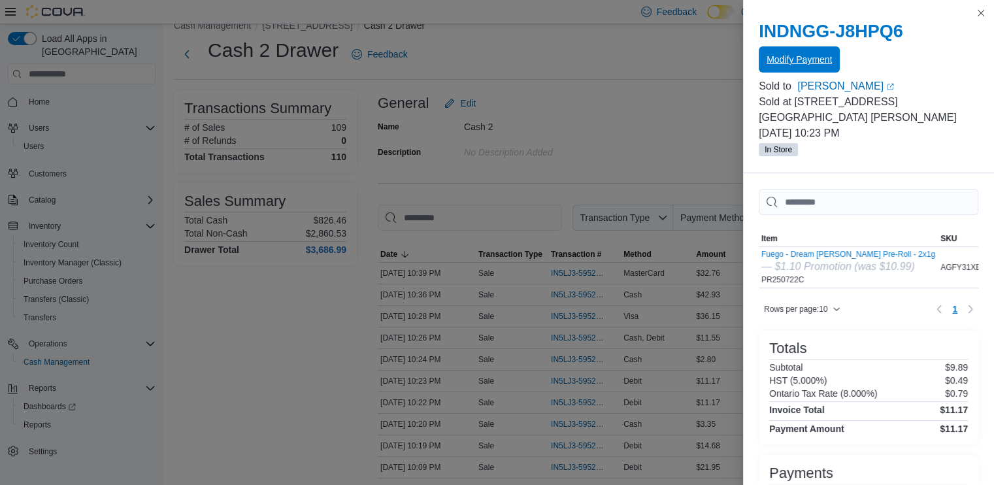
click at [812, 64] on span "Modify Payment" at bounding box center [799, 59] width 65 height 13
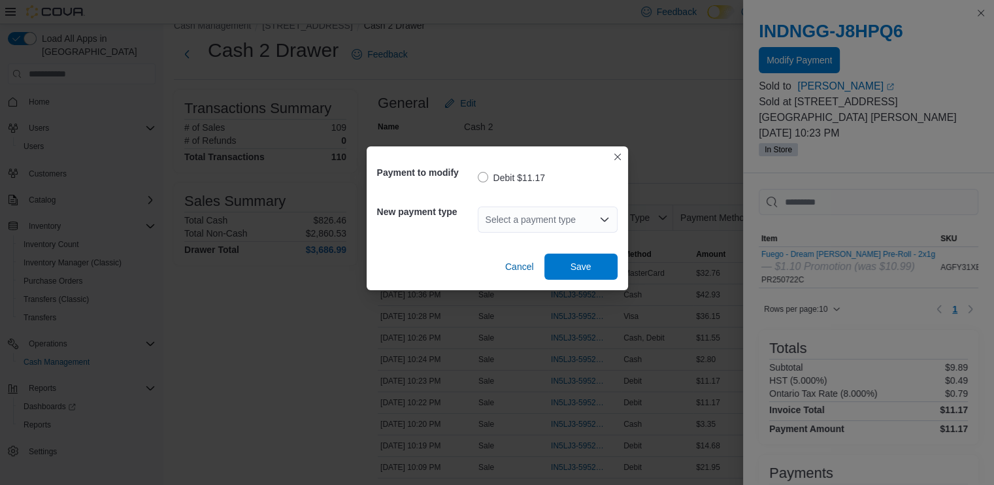
click at [527, 219] on div "Select a payment type" at bounding box center [548, 220] width 140 height 26
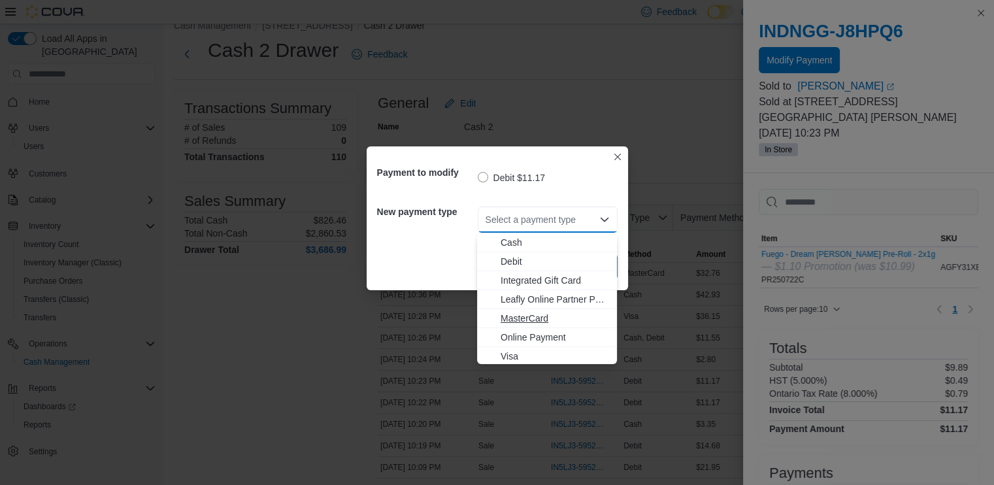
click at [512, 325] on button "MasterCard" at bounding box center [547, 318] width 140 height 19
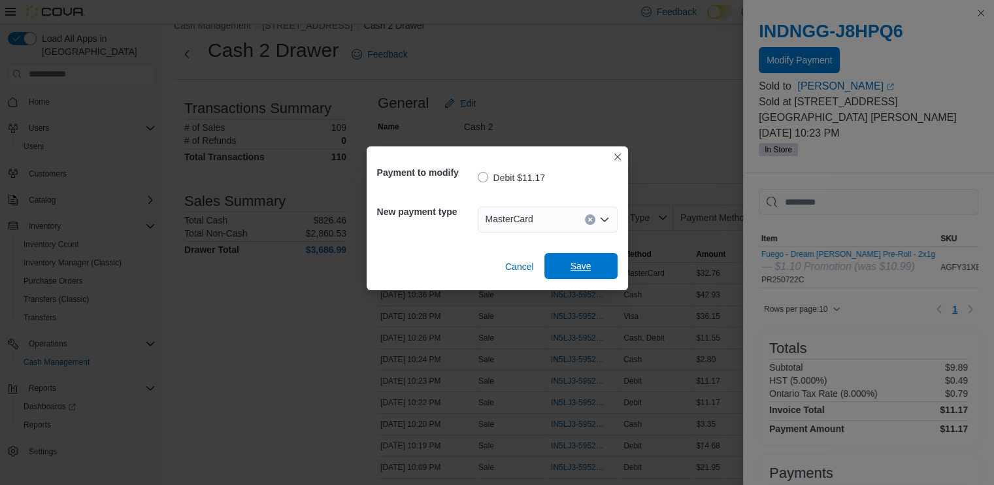
click at [570, 275] on span "Save" at bounding box center [581, 266] width 58 height 26
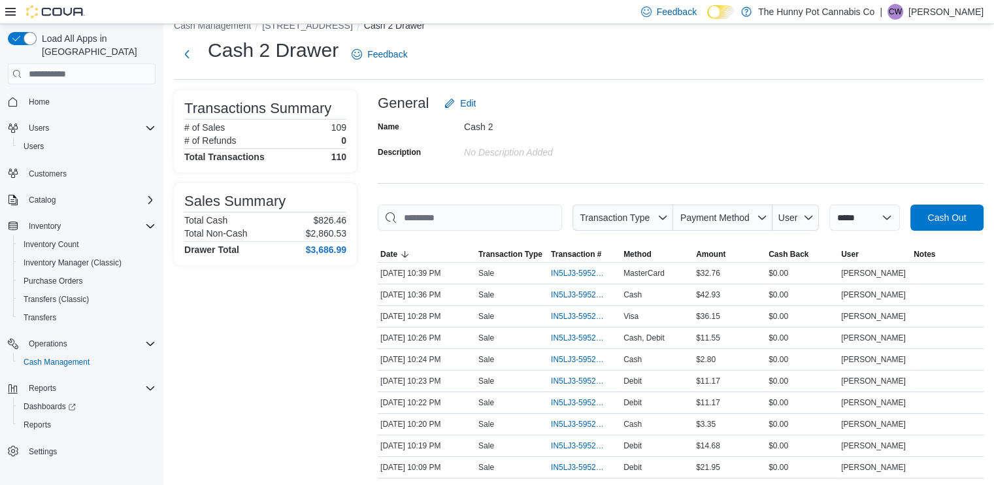
scroll to position [0, 0]
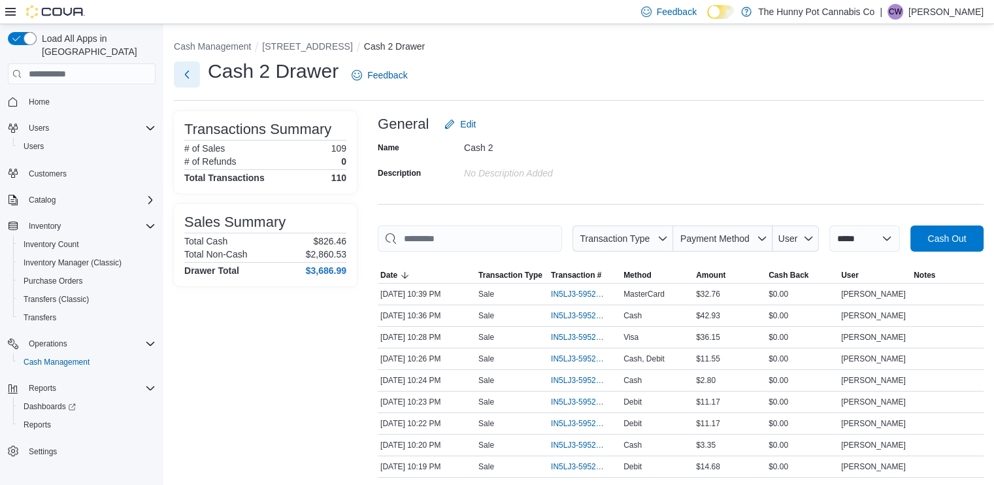
click at [191, 73] on button "Next" at bounding box center [187, 74] width 26 height 26
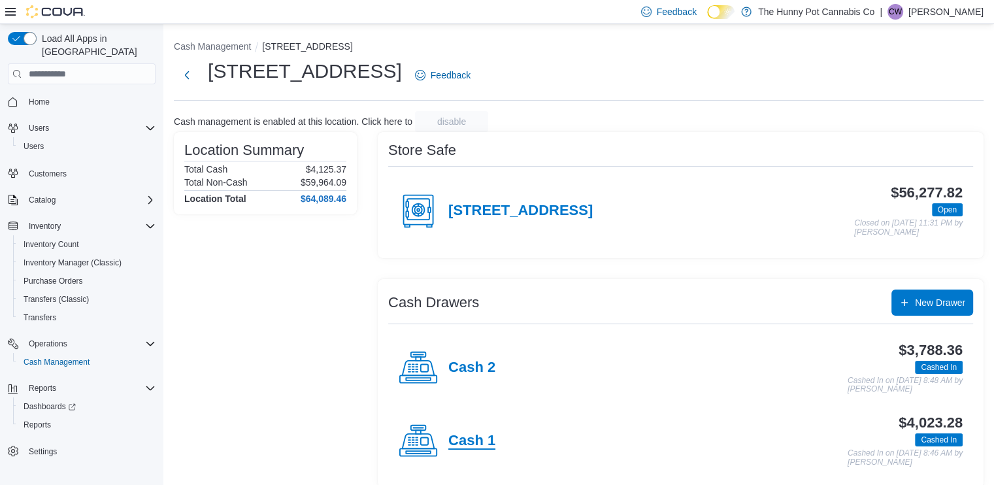
click at [474, 441] on h4 "Cash 1" at bounding box center [471, 441] width 47 height 17
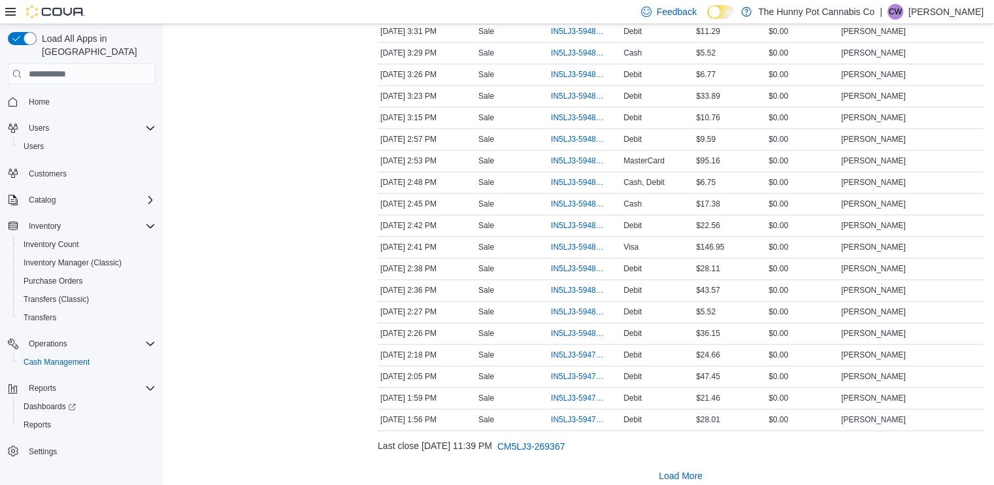
scroll to position [2010, 0]
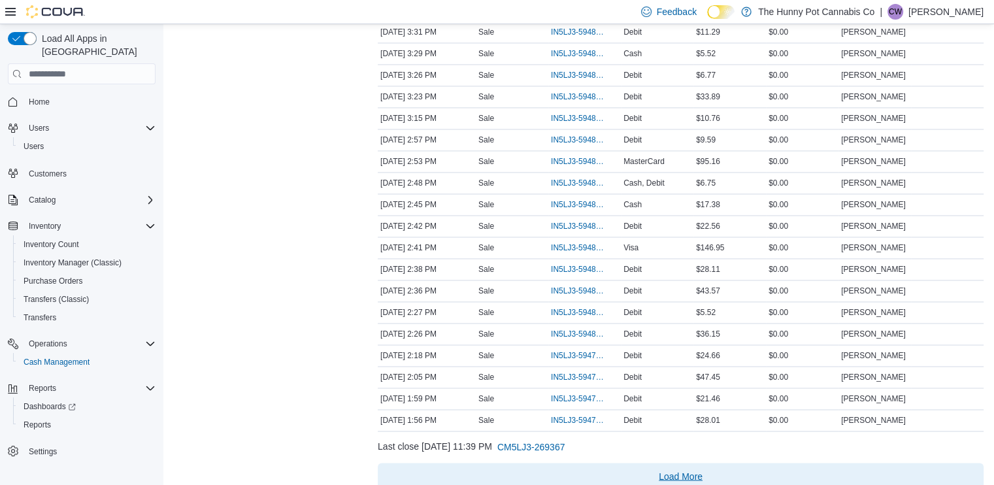
click at [681, 463] on span "Load More" at bounding box center [681, 476] width 596 height 26
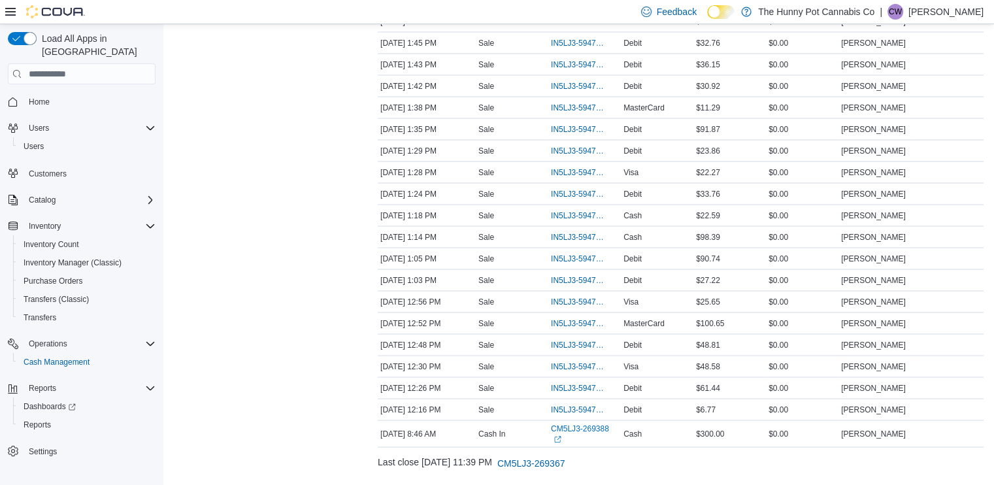
scroll to position [2475, 0]
click at [586, 336] on span "IN5LJ3-5947396" at bounding box center [584, 344] width 67 height 16
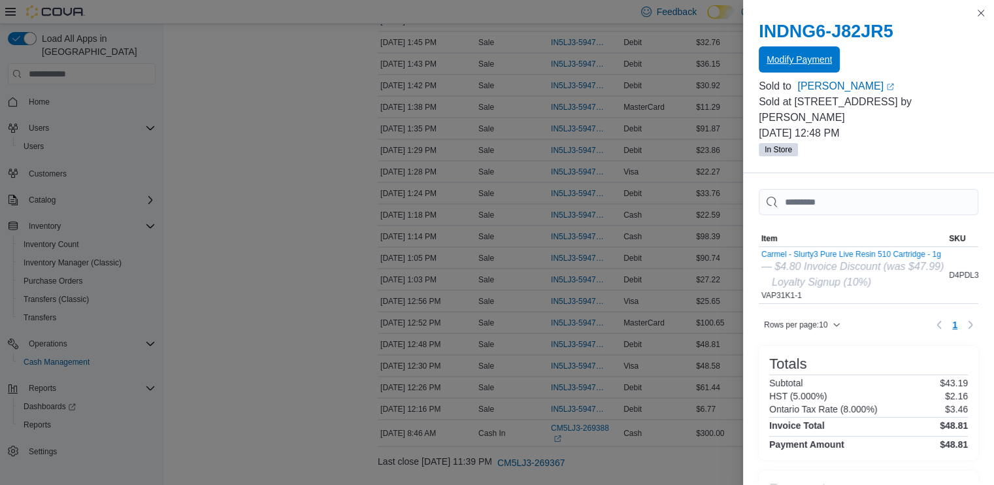
click at [800, 50] on span "Modify Payment" at bounding box center [799, 59] width 65 height 26
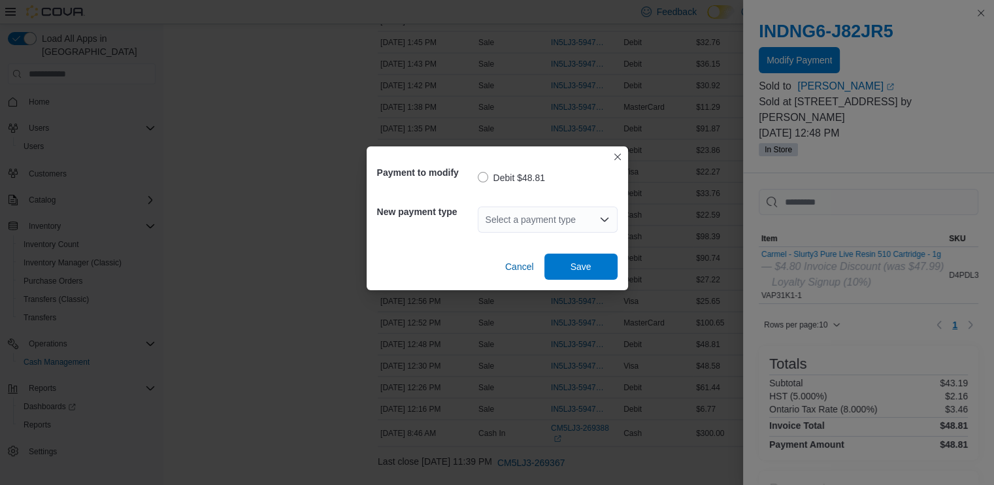
click at [569, 210] on div "Select a payment type" at bounding box center [548, 220] width 140 height 26
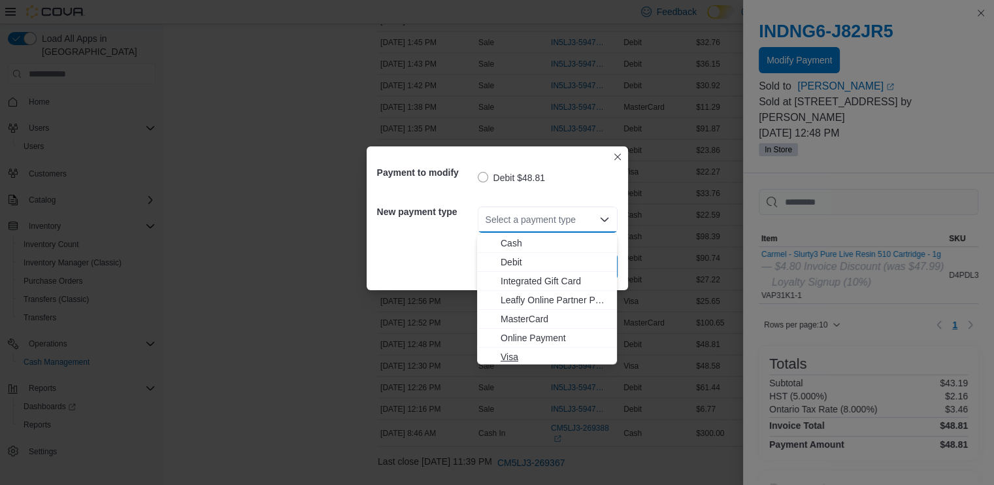
click at [513, 350] on span "Visa" at bounding box center [555, 356] width 109 height 13
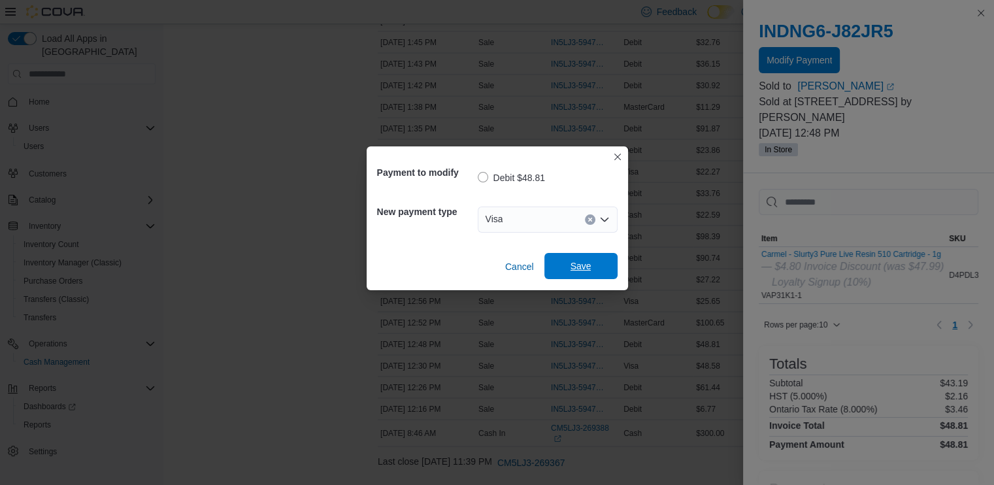
click at [565, 273] on span "Save" at bounding box center [581, 266] width 58 height 26
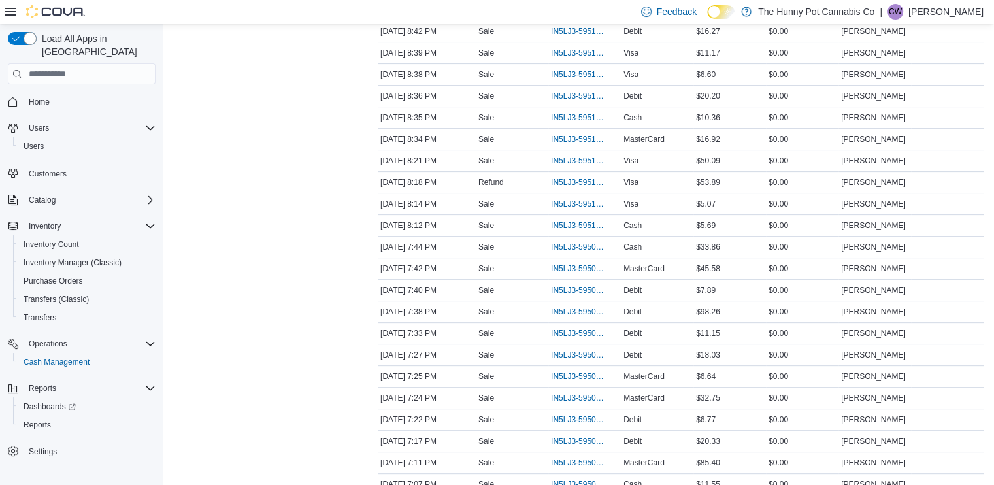
scroll to position [0, 0]
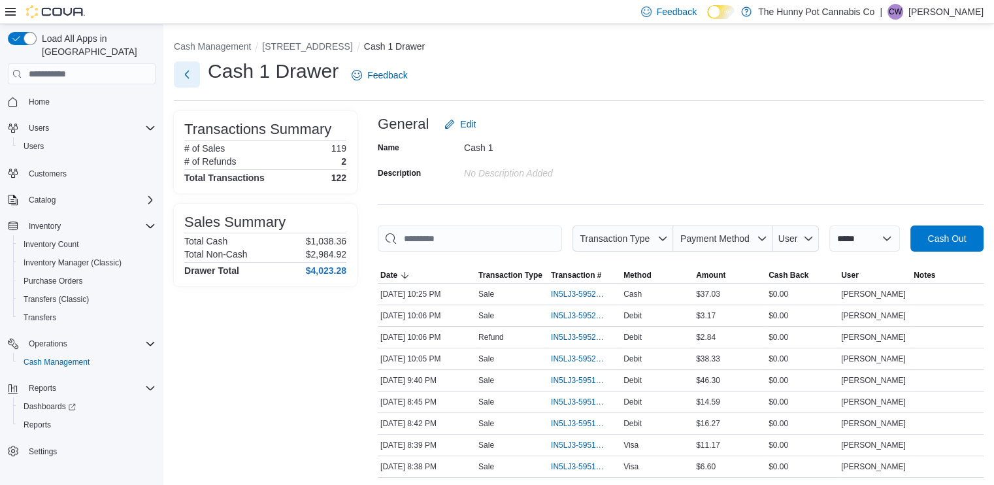
click at [188, 81] on button "Next" at bounding box center [187, 74] width 26 height 26
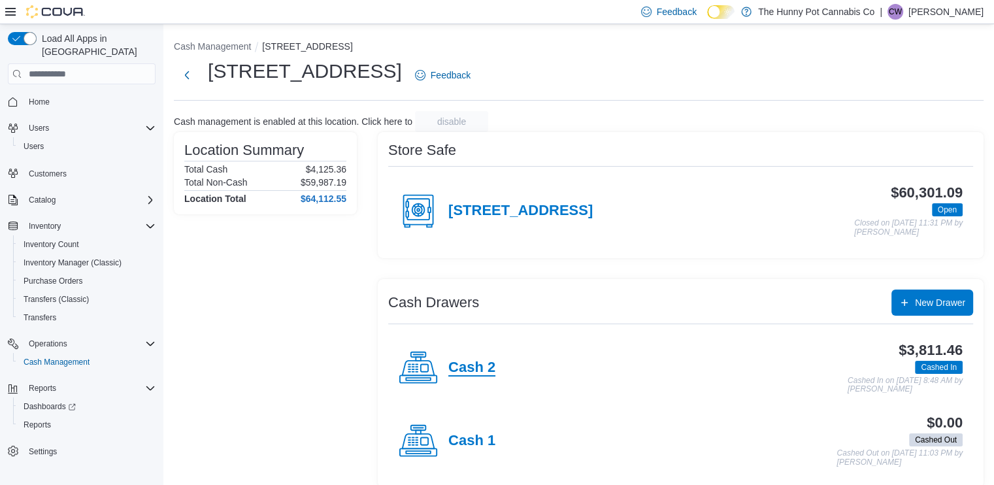
click at [491, 371] on h4 "Cash 2" at bounding box center [471, 368] width 47 height 17
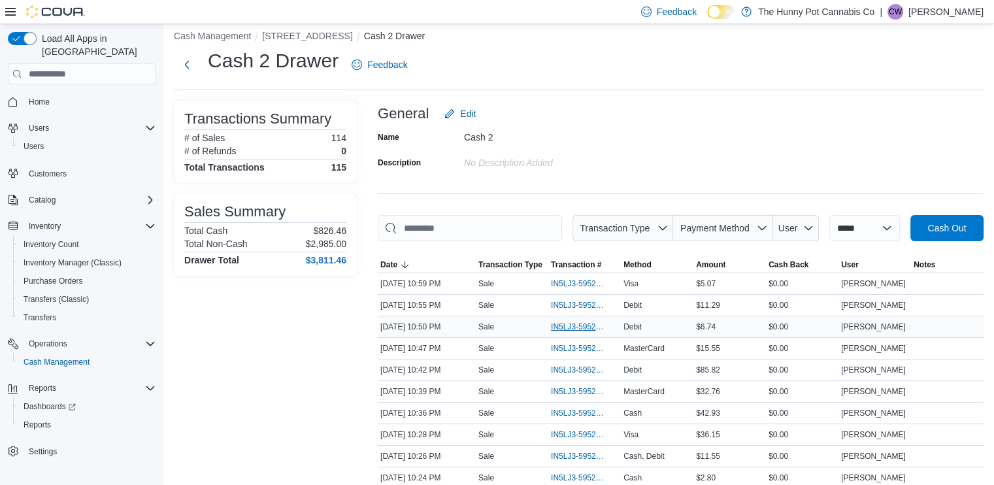
scroll to position [10, 0]
click at [579, 323] on span "IN5LJ3-5952377" at bounding box center [578, 327] width 54 height 10
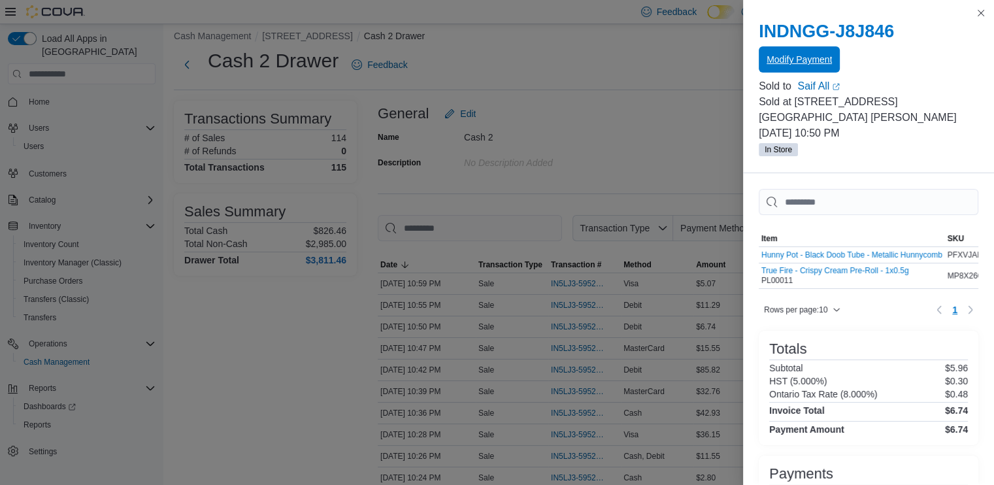
click at [839, 67] on button "Modify Payment" at bounding box center [799, 59] width 81 height 26
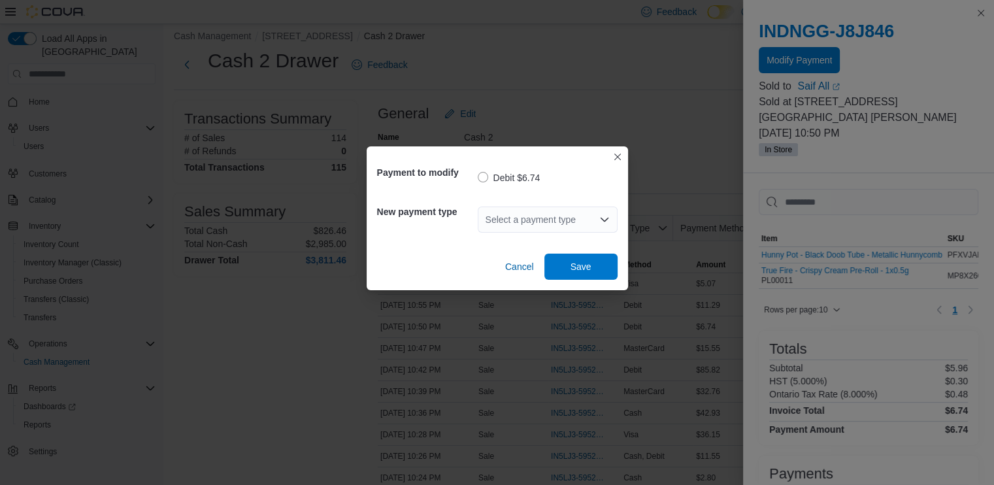
click at [586, 208] on div "Select a payment type" at bounding box center [548, 220] width 140 height 26
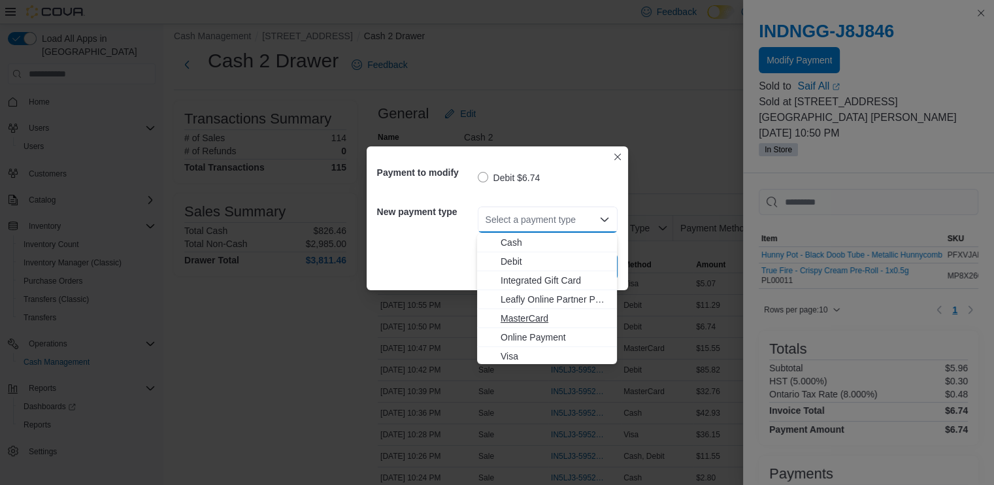
click at [533, 320] on span "MasterCard" at bounding box center [555, 318] width 109 height 13
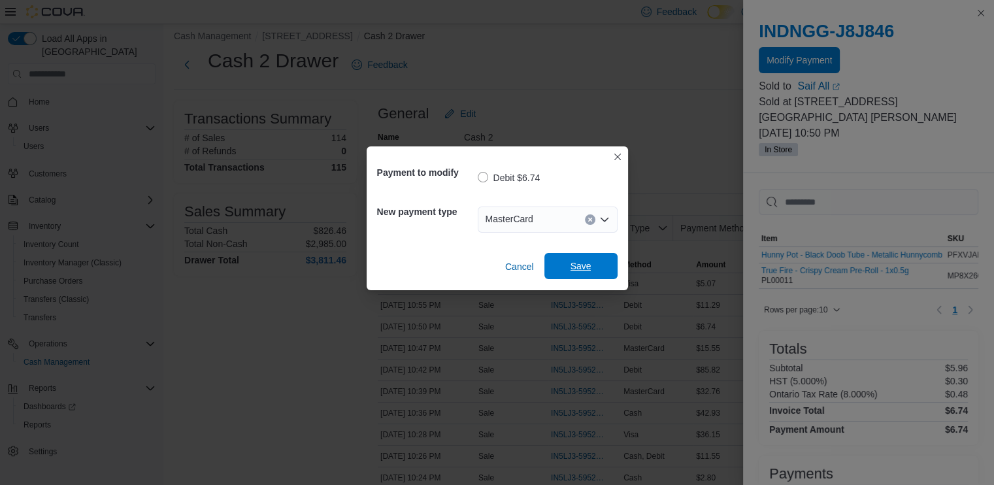
click at [575, 277] on span "Save" at bounding box center [581, 266] width 58 height 26
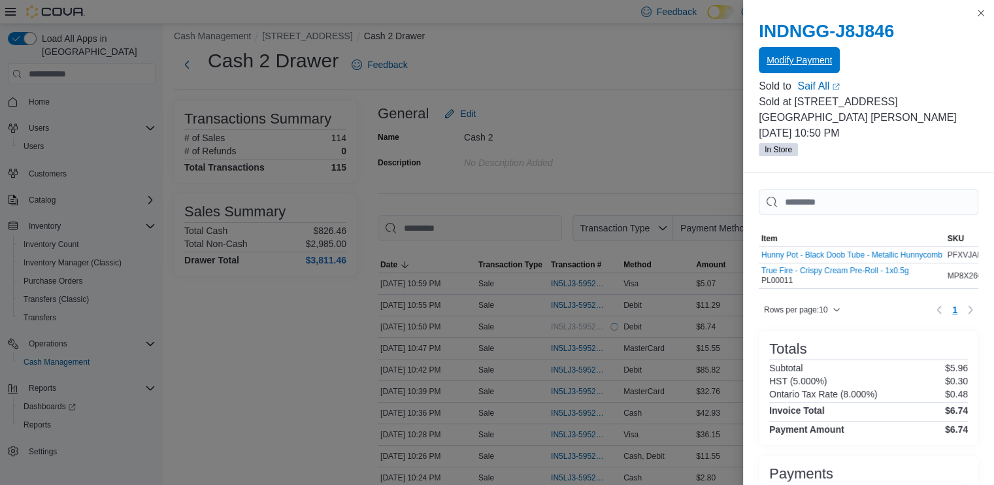
scroll to position [0, 0]
